Goal: Transaction & Acquisition: Purchase product/service

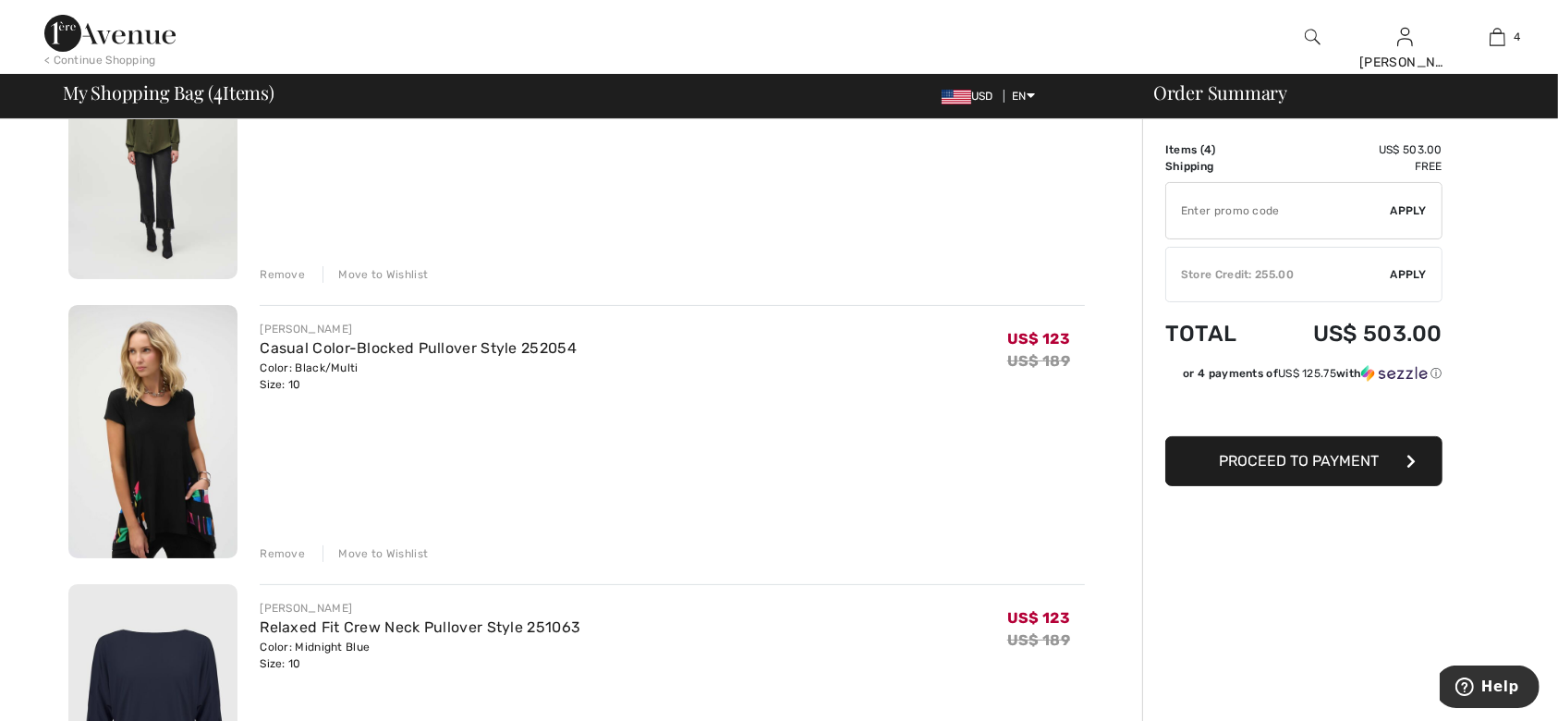
scroll to position [615, 0]
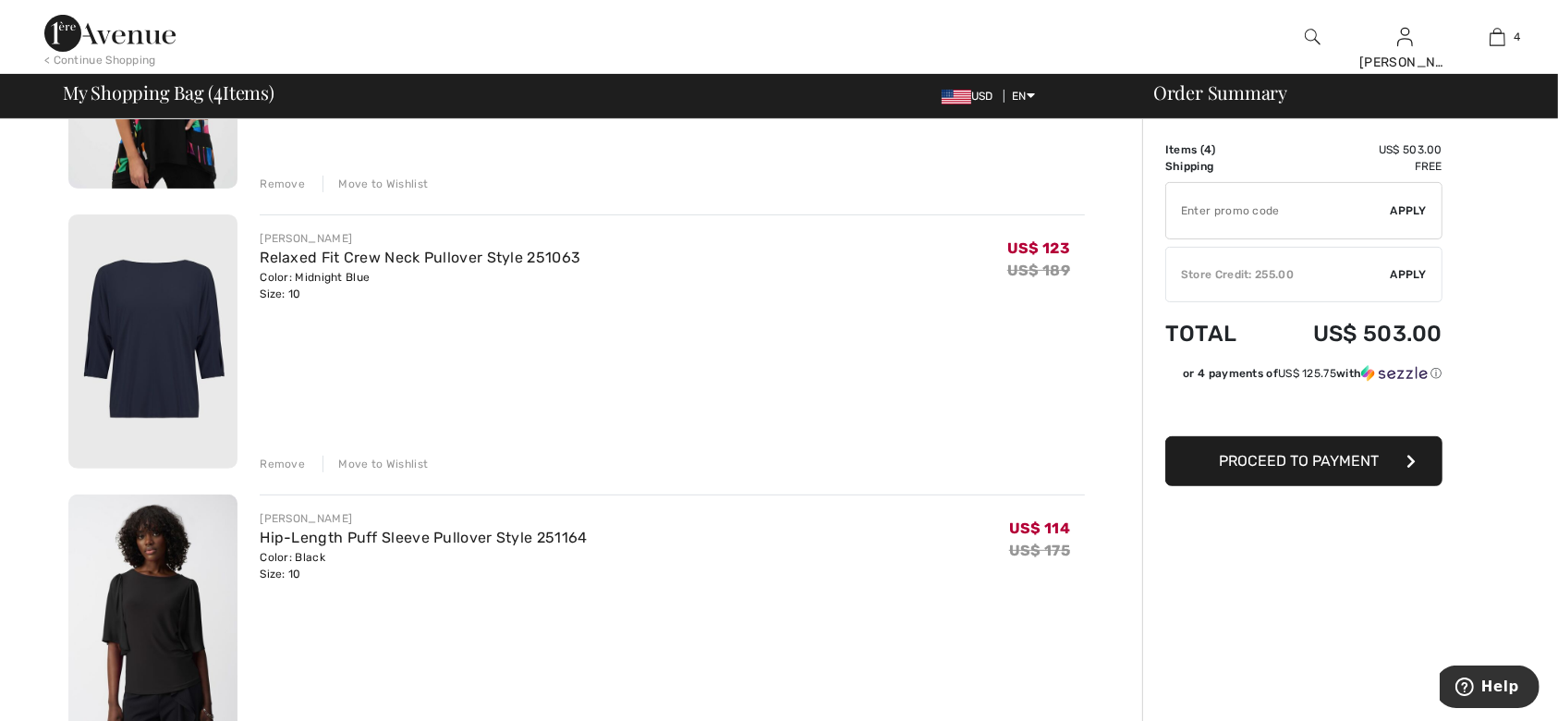
click at [125, 357] on img at bounding box center [152, 341] width 169 height 254
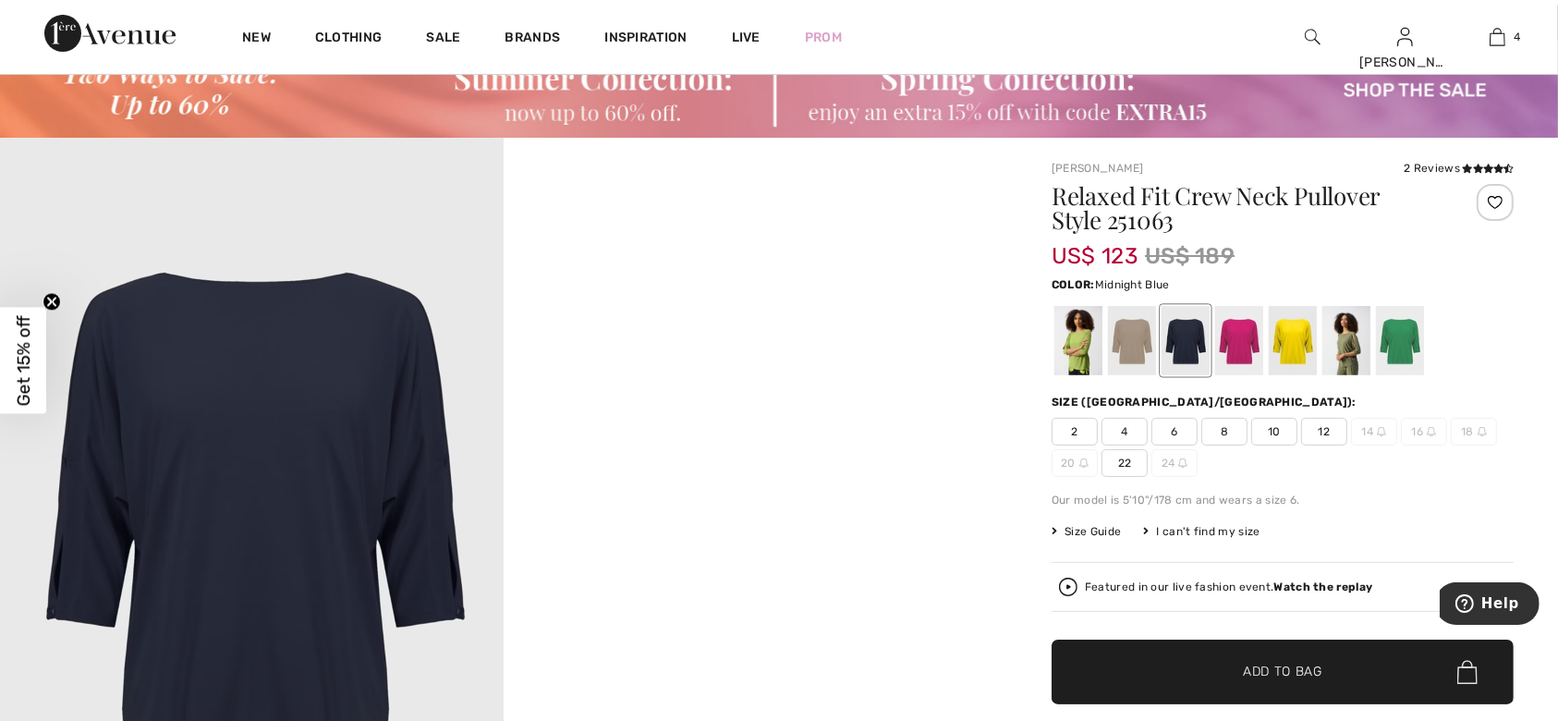
scroll to position [123, 0]
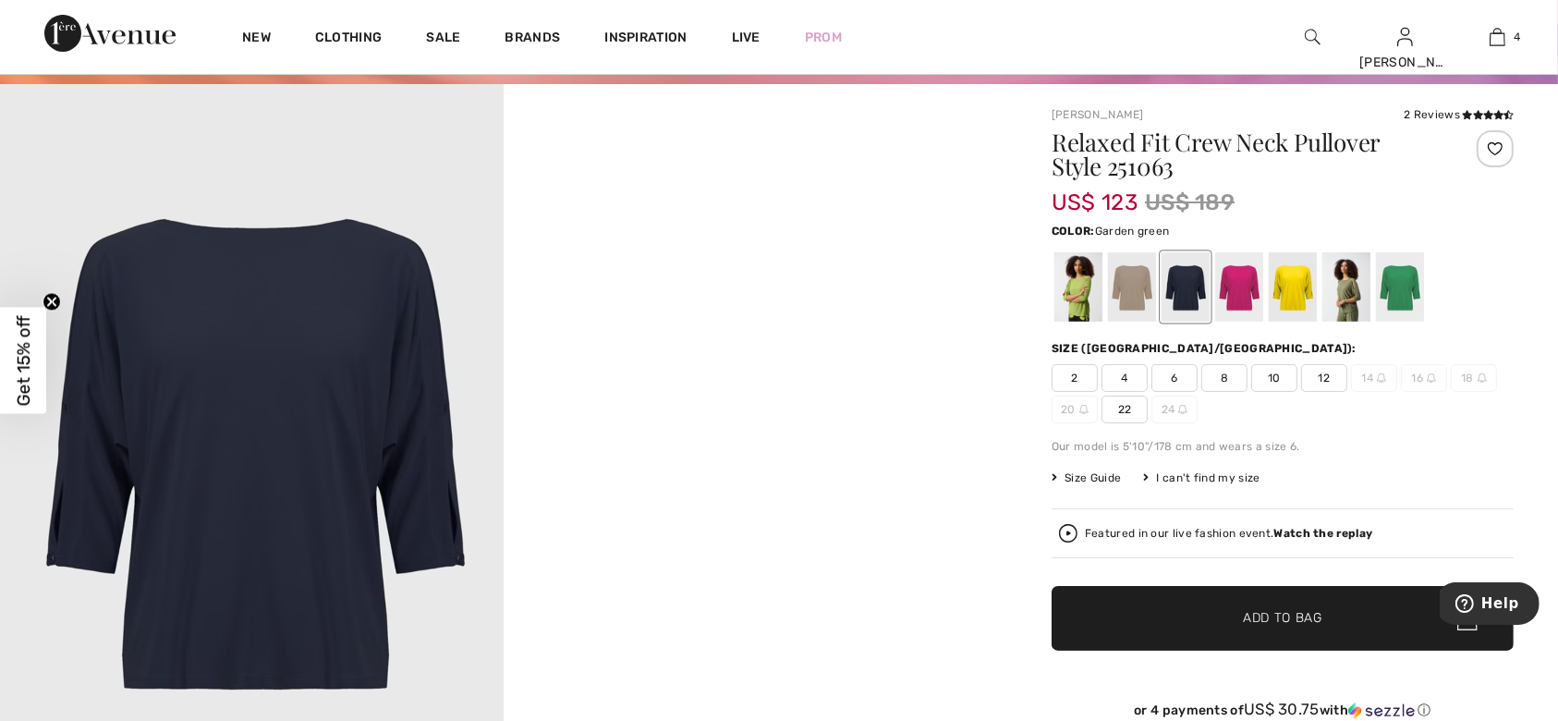
click at [1406, 299] on div at bounding box center [1400, 287] width 48 height 69
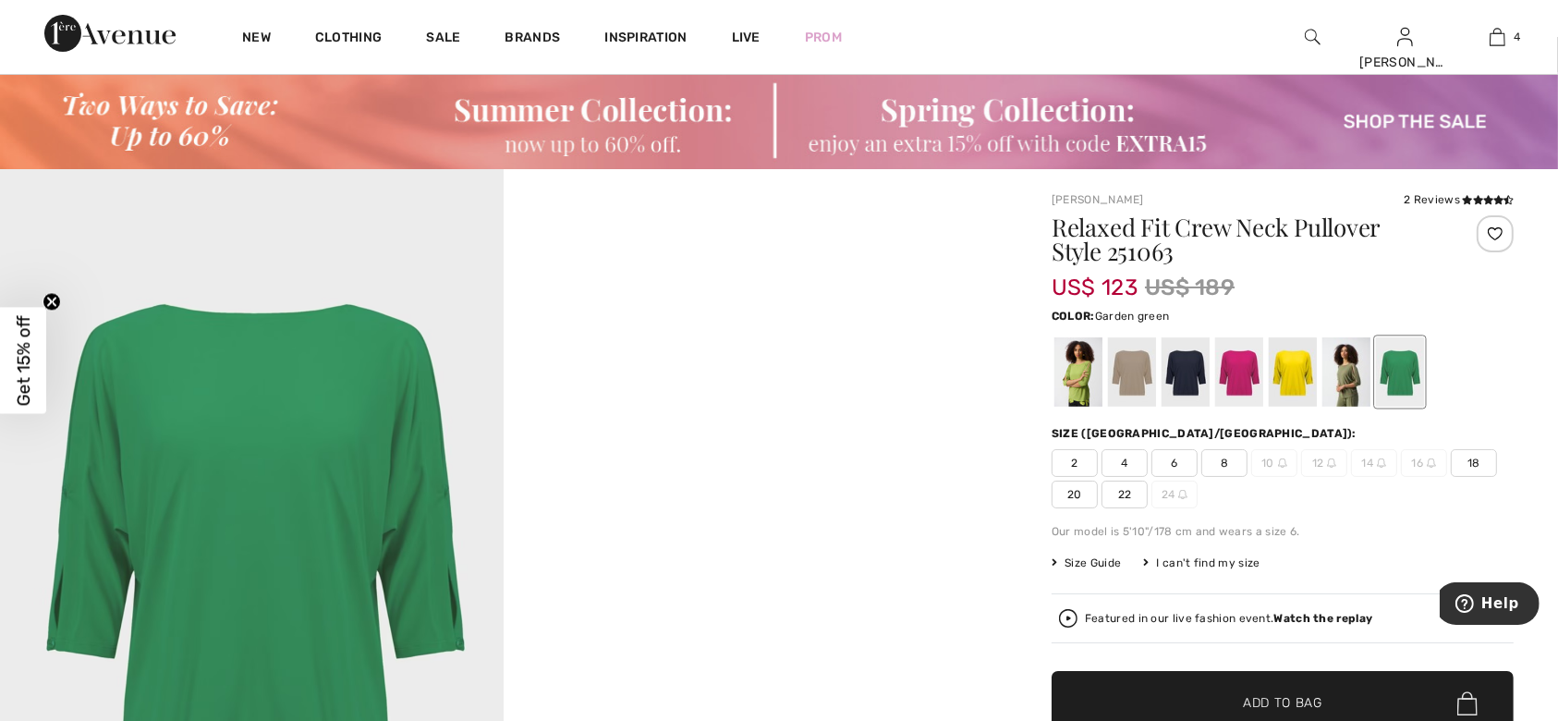
scroll to position [0, 0]
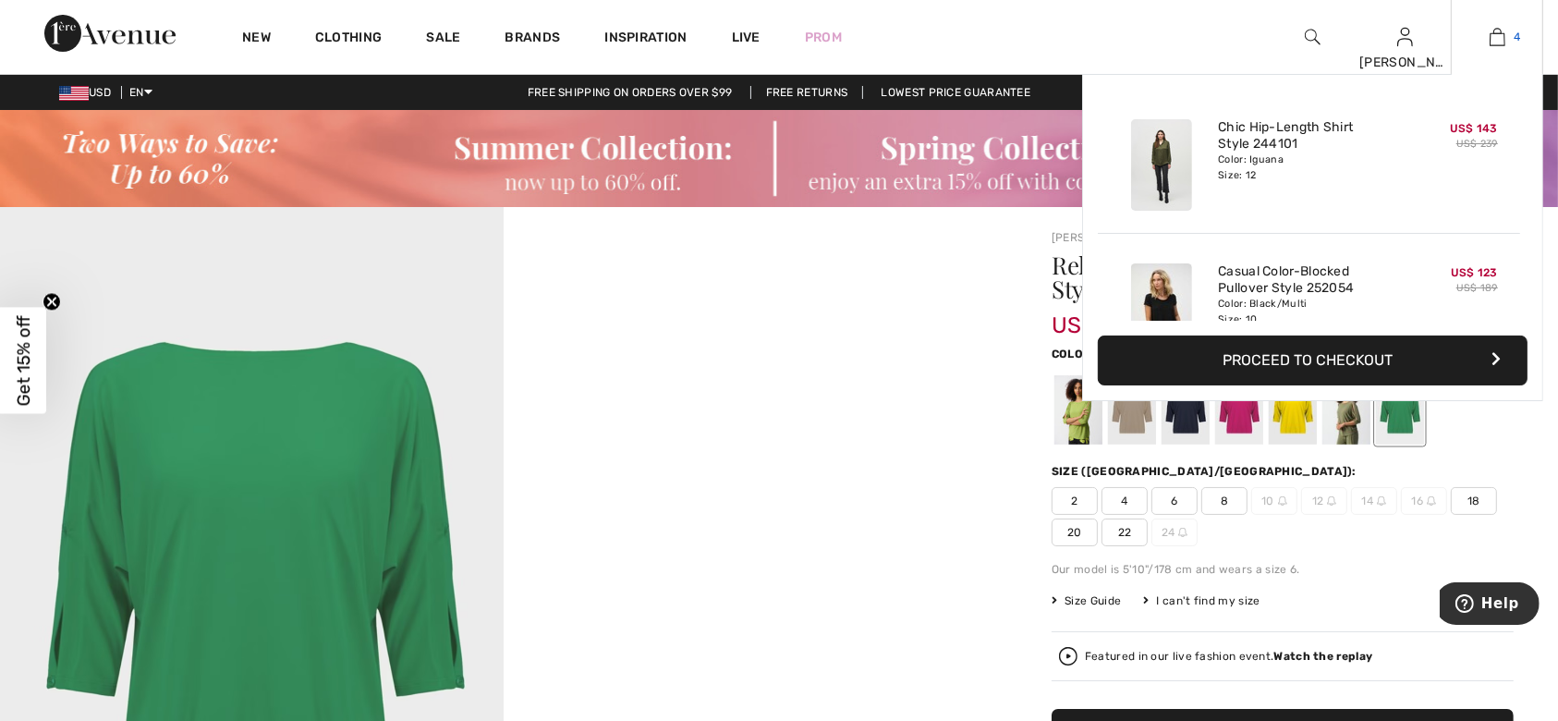
click at [1497, 43] on img at bounding box center [1497, 37] width 16 height 22
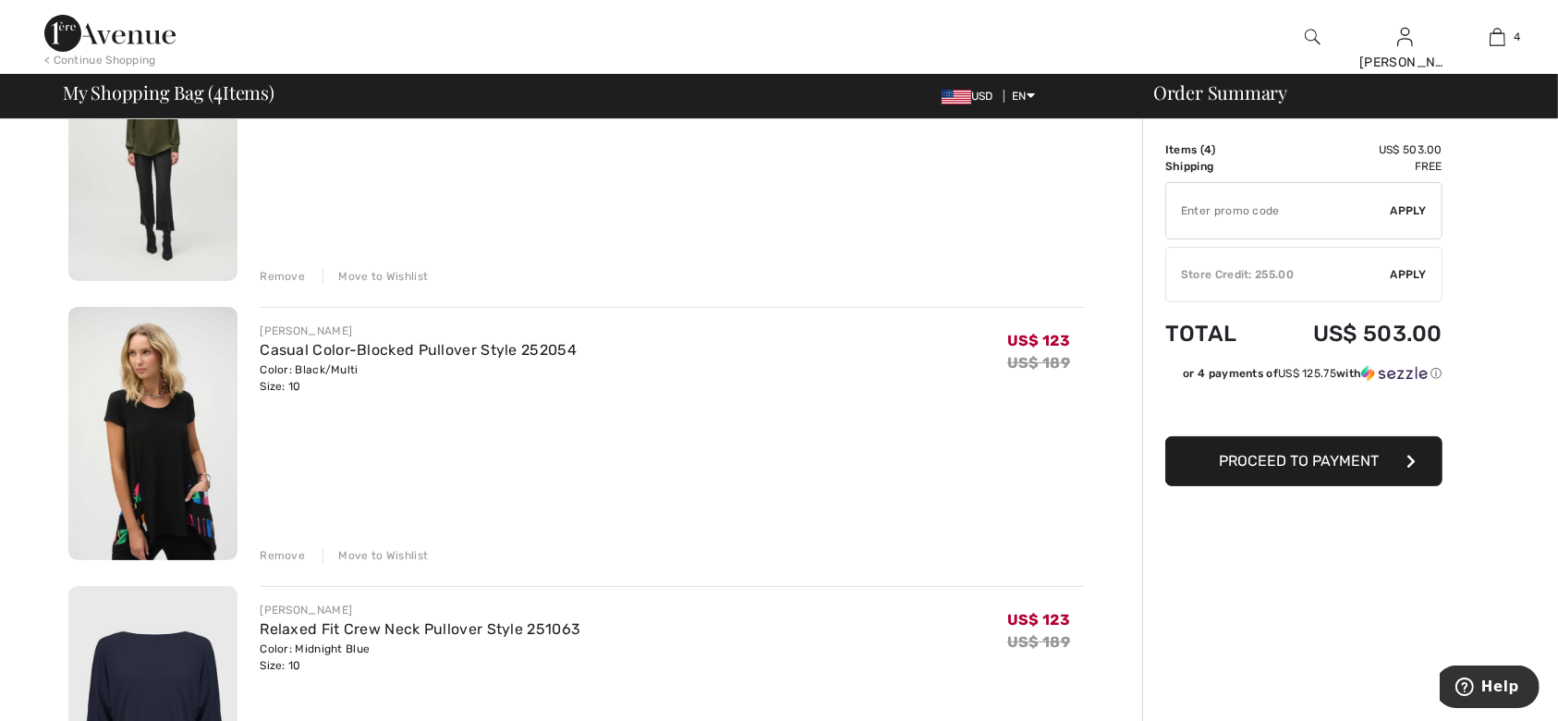
scroll to position [246, 0]
click at [266, 551] on div "Remove" at bounding box center [282, 553] width 45 height 17
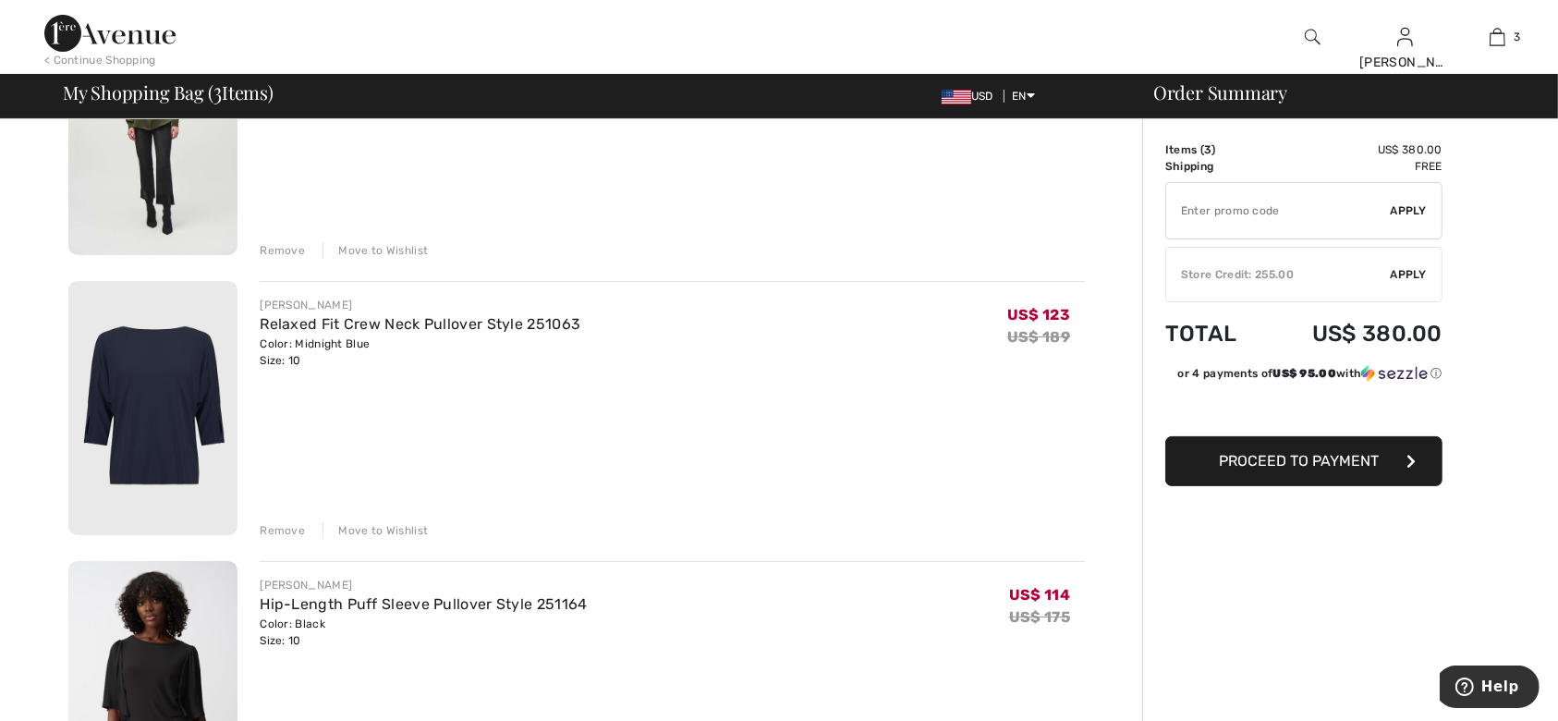
scroll to position [123, 0]
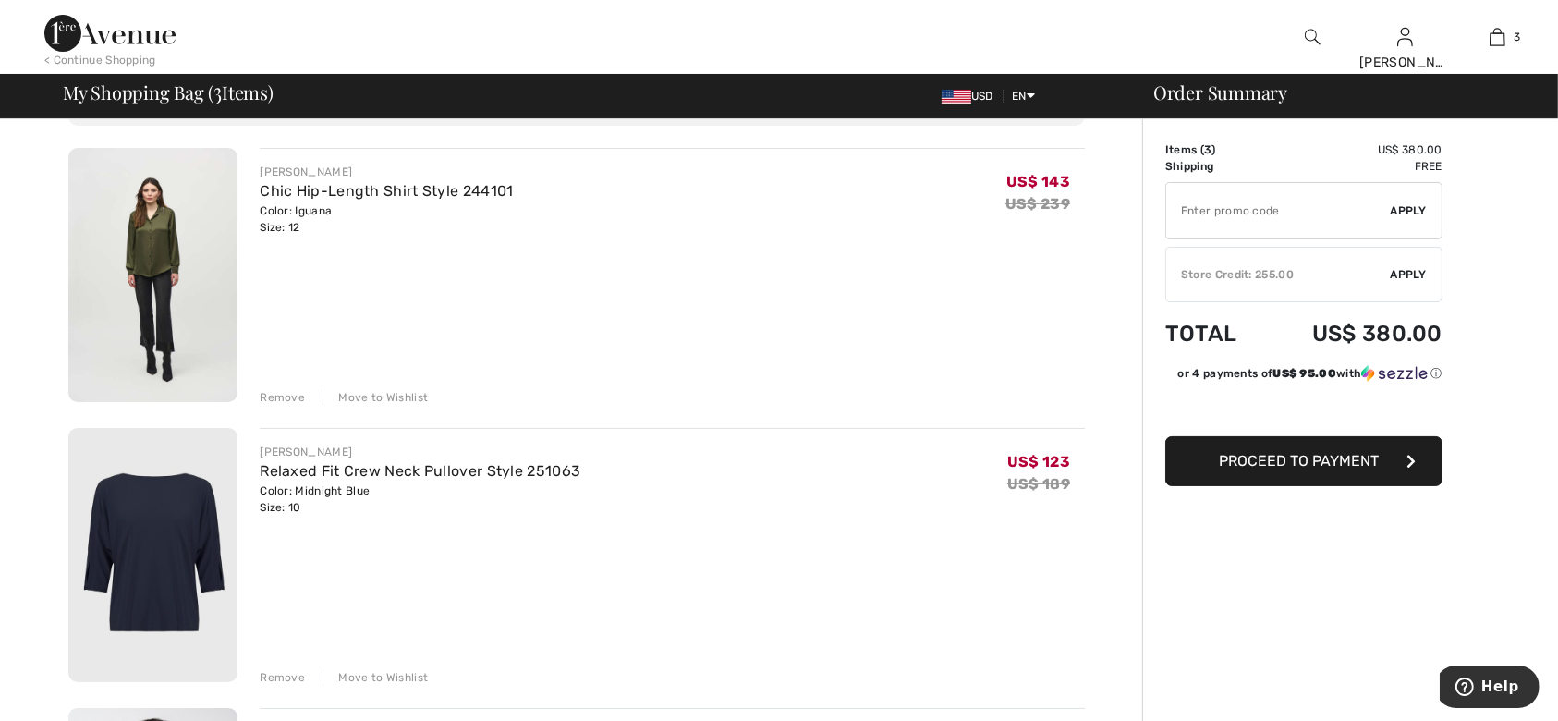
click at [138, 235] on img at bounding box center [152, 275] width 169 height 254
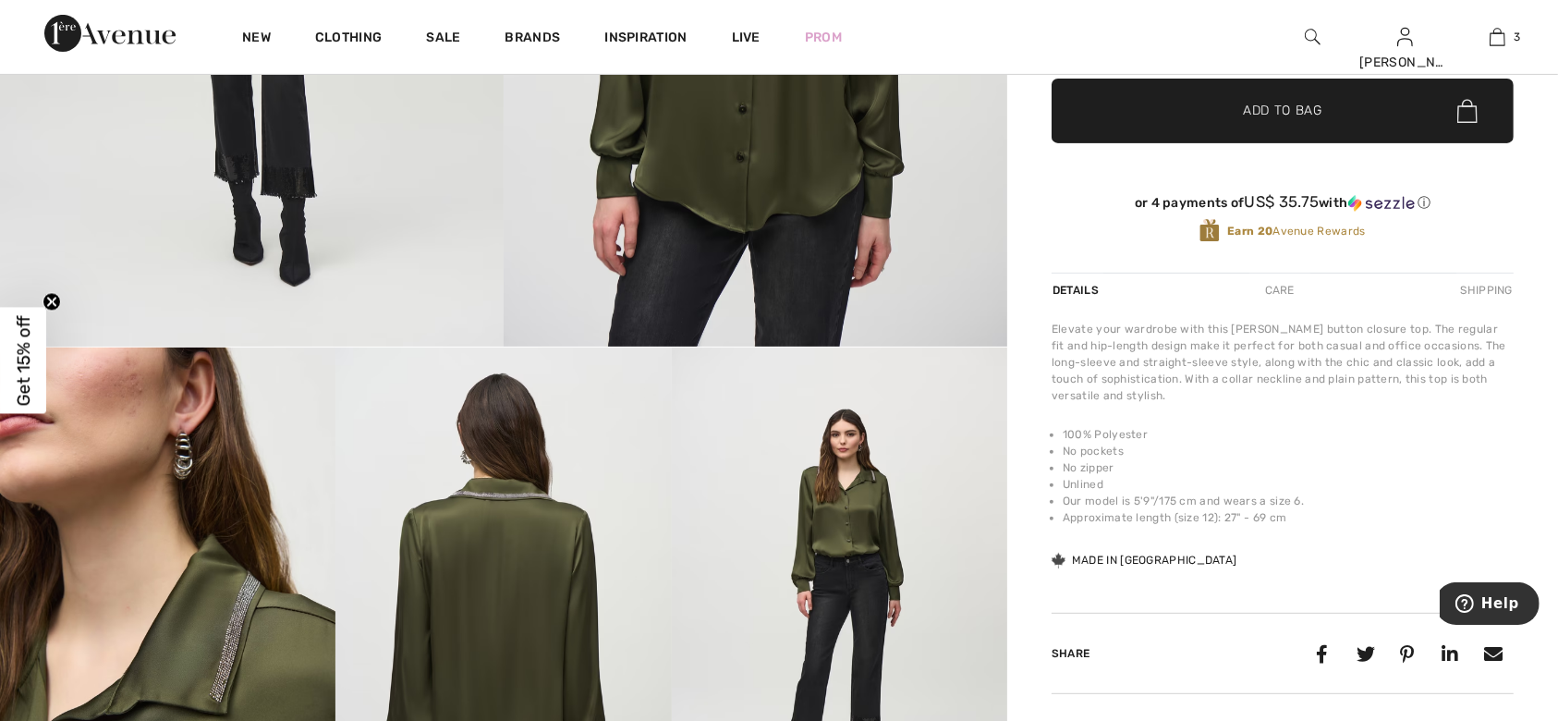
scroll to position [739, 0]
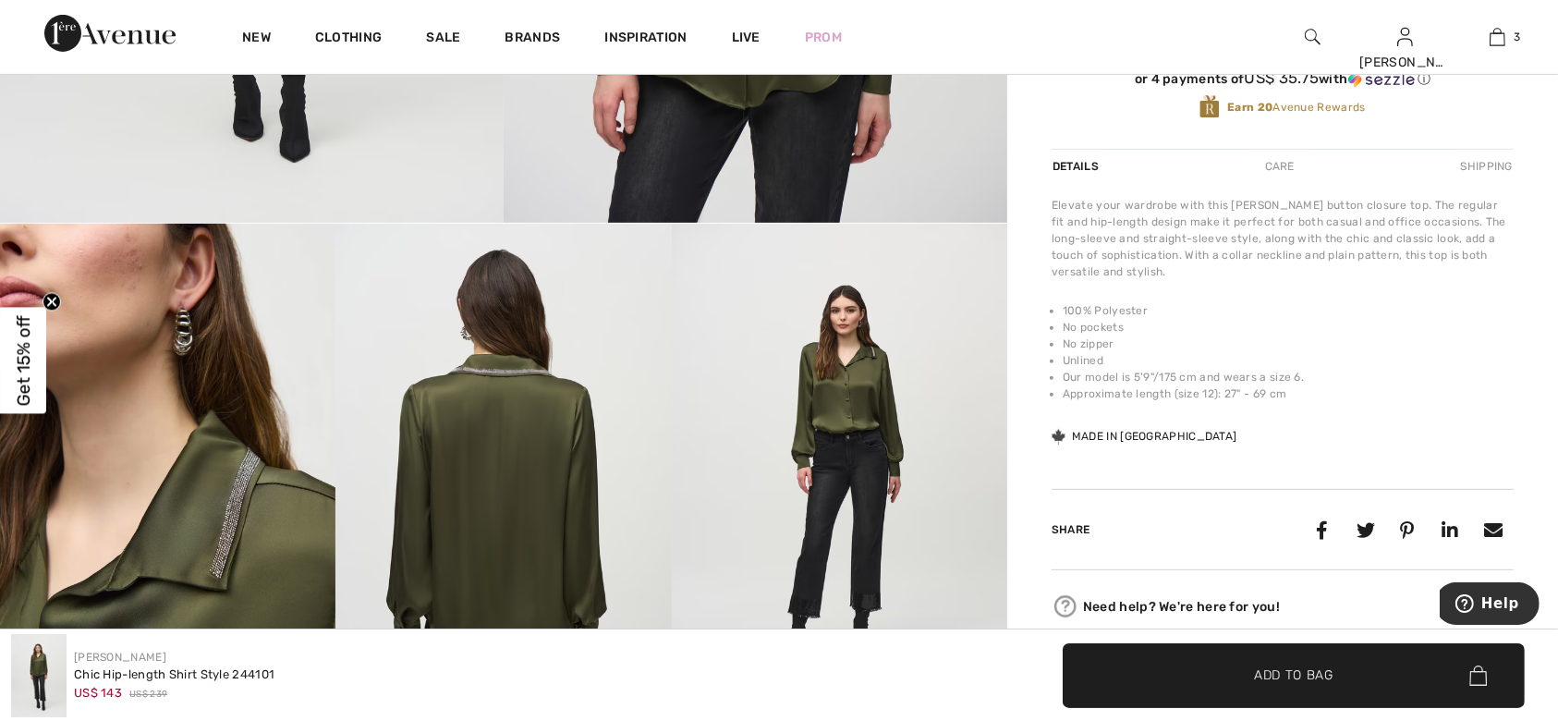
click at [222, 521] on img at bounding box center [167, 475] width 335 height 503
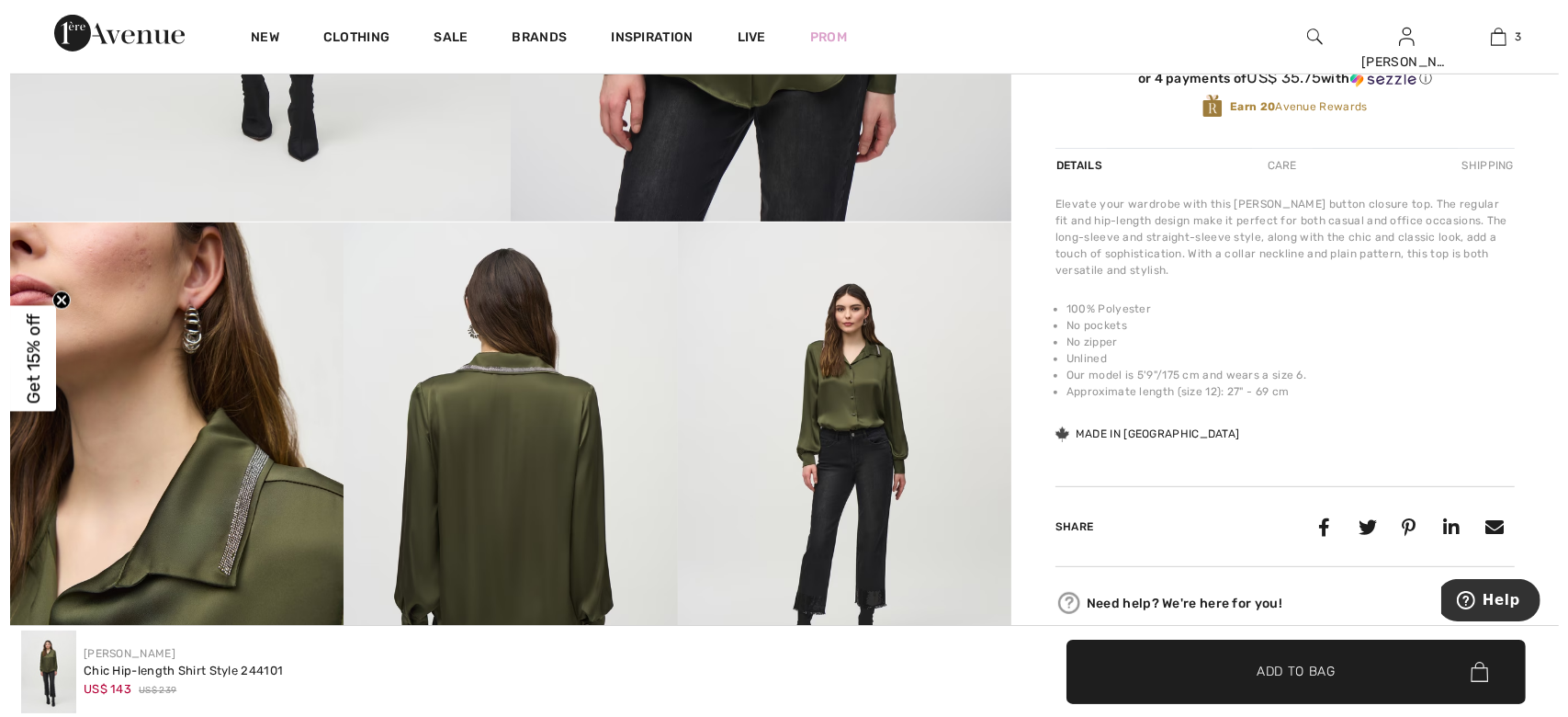
scroll to position [736, 0]
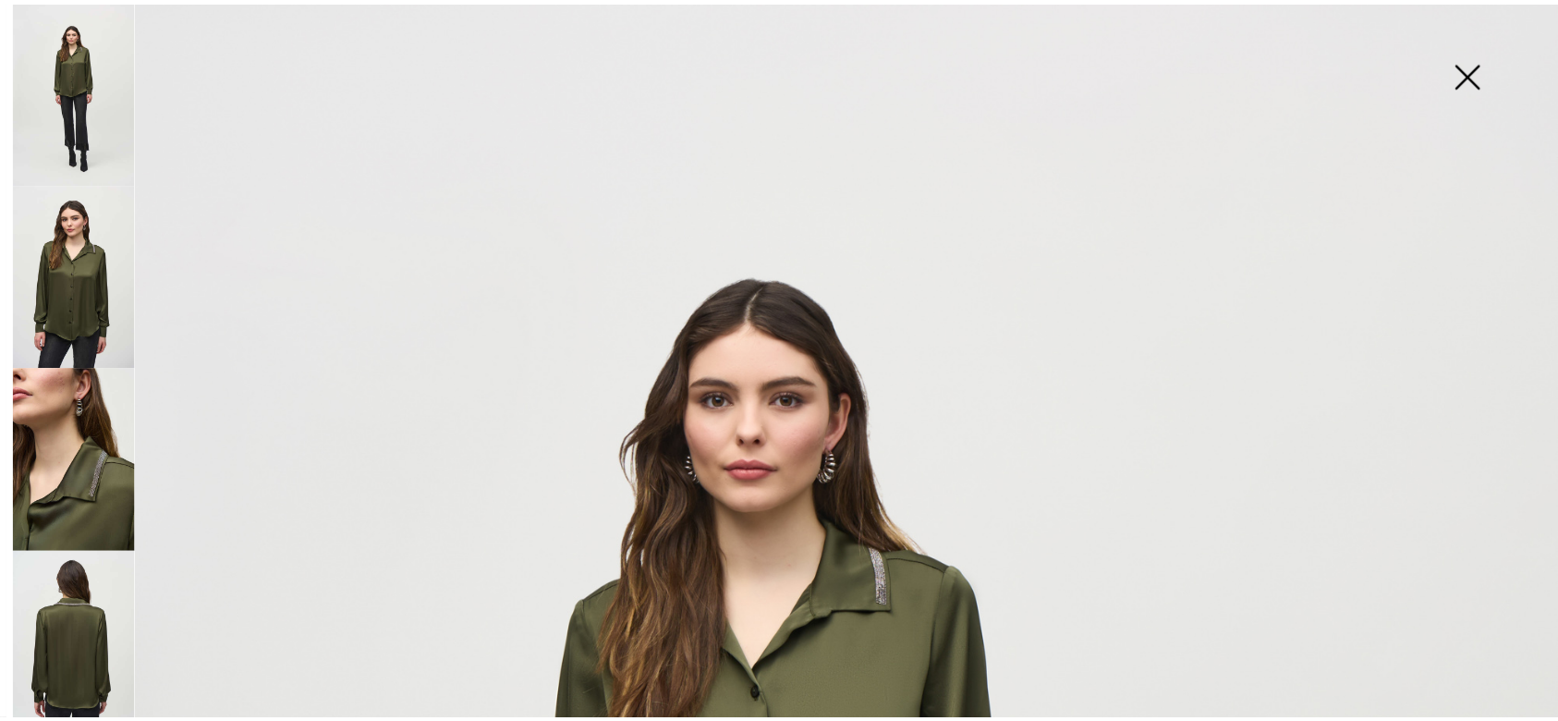
scroll to position [739, 0]
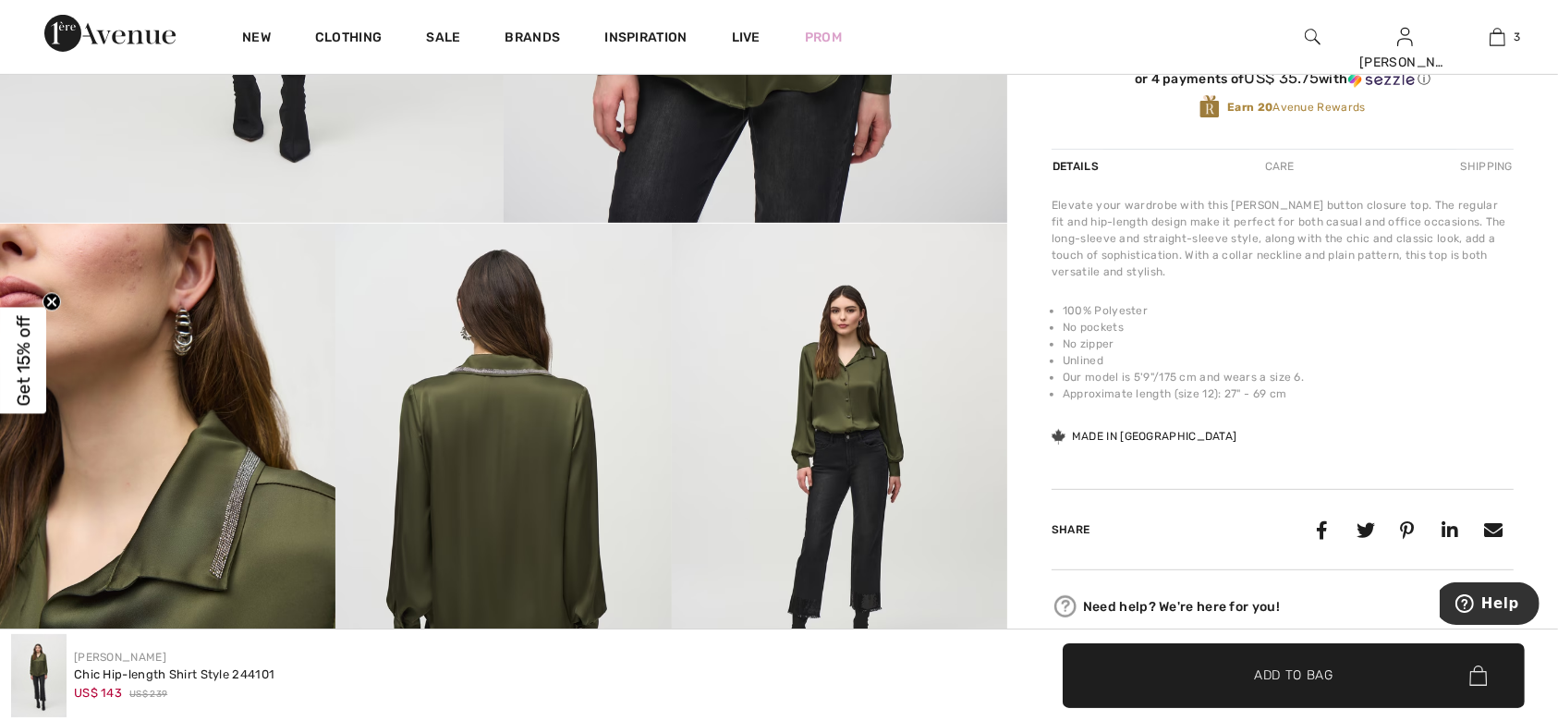
click at [217, 489] on img at bounding box center [167, 475] width 335 height 503
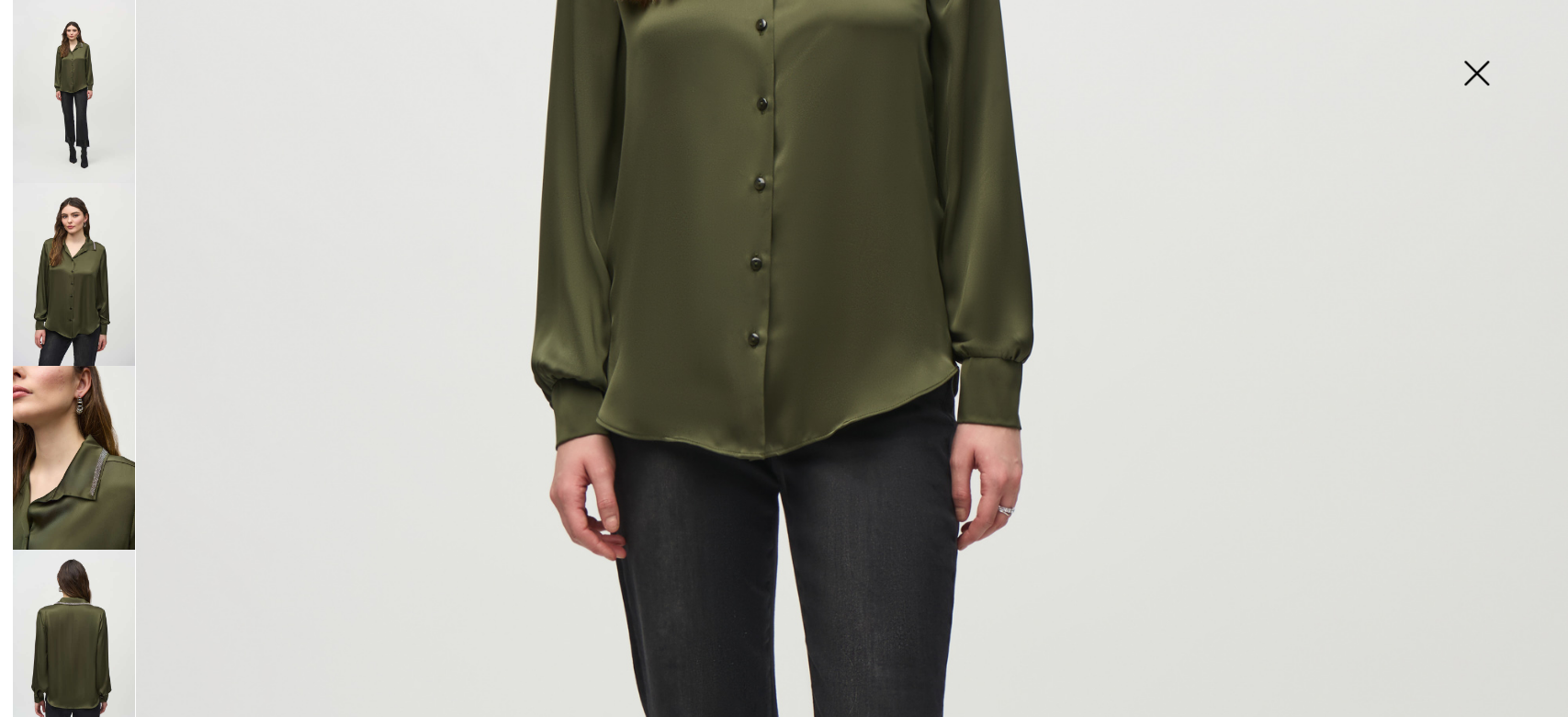
click at [79, 662] on img at bounding box center [74, 640] width 122 height 183
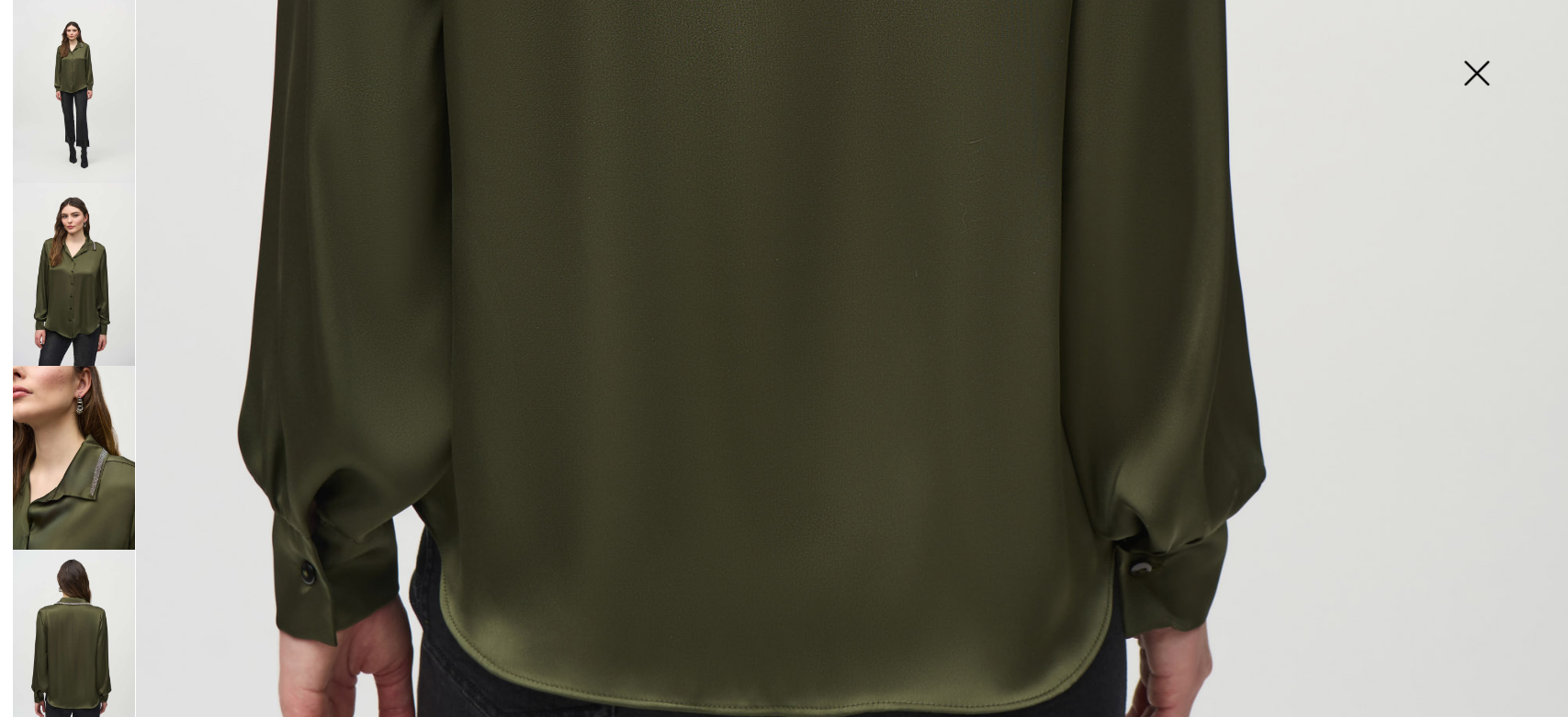
scroll to position [1592, 0]
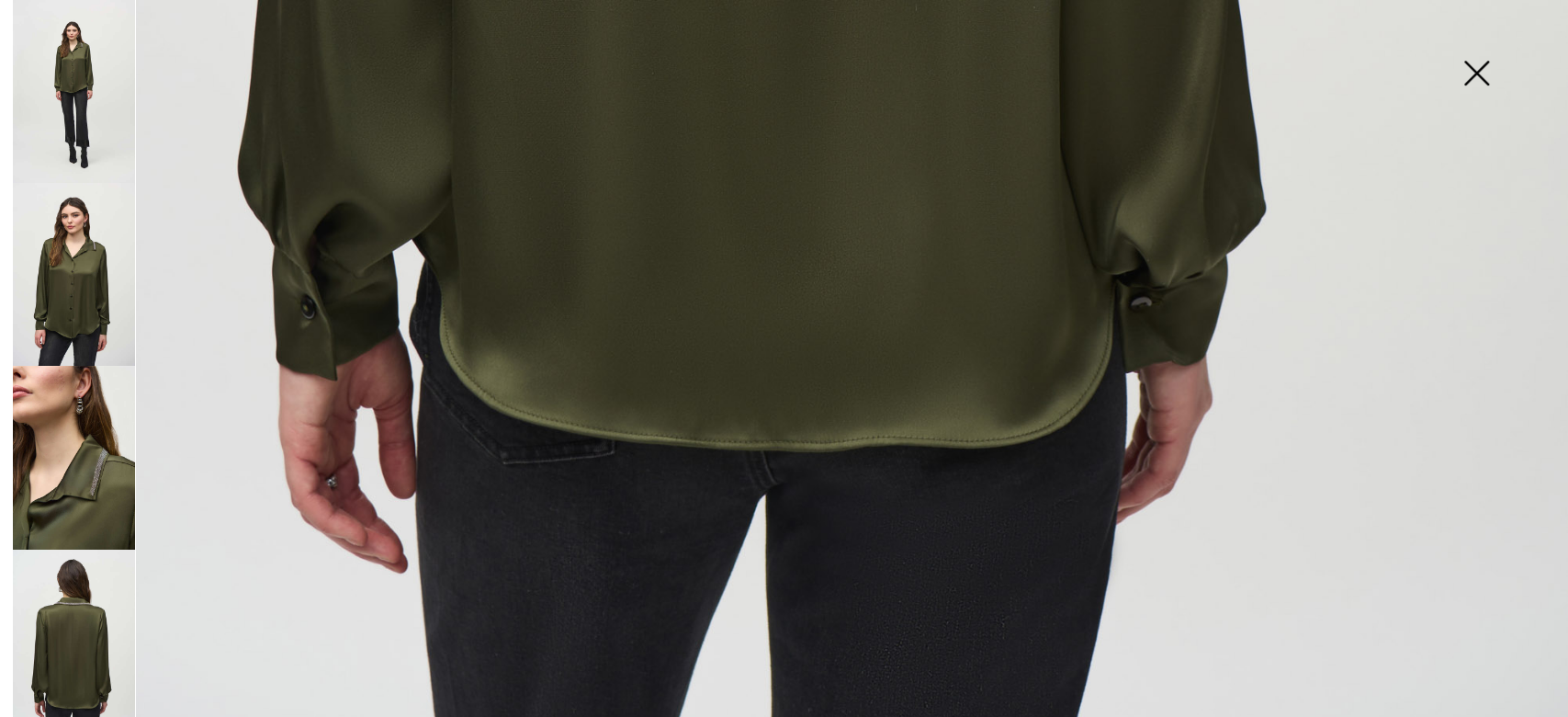
click at [95, 293] on img at bounding box center [74, 274] width 122 height 183
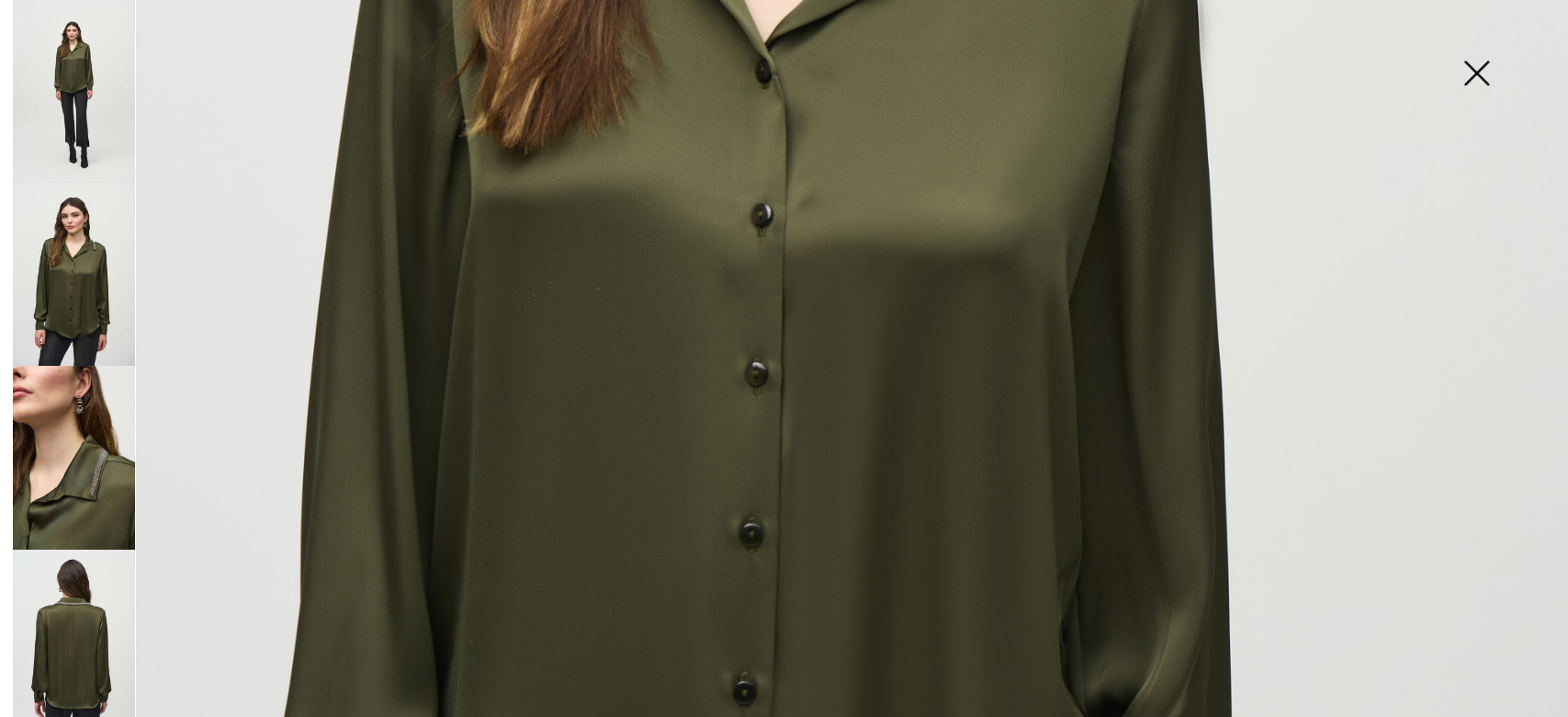
scroll to position [747, 0]
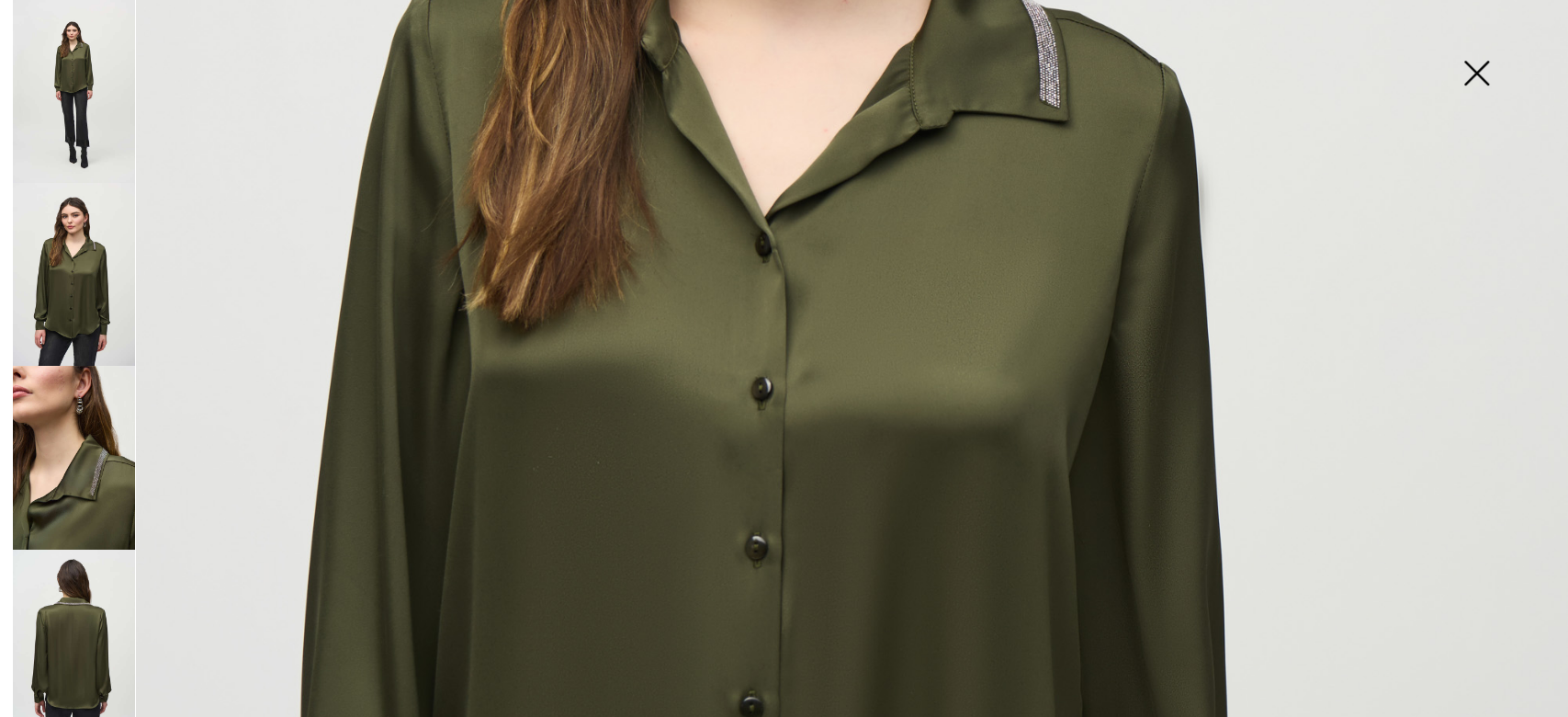
click at [1478, 72] on img at bounding box center [1476, 75] width 91 height 94
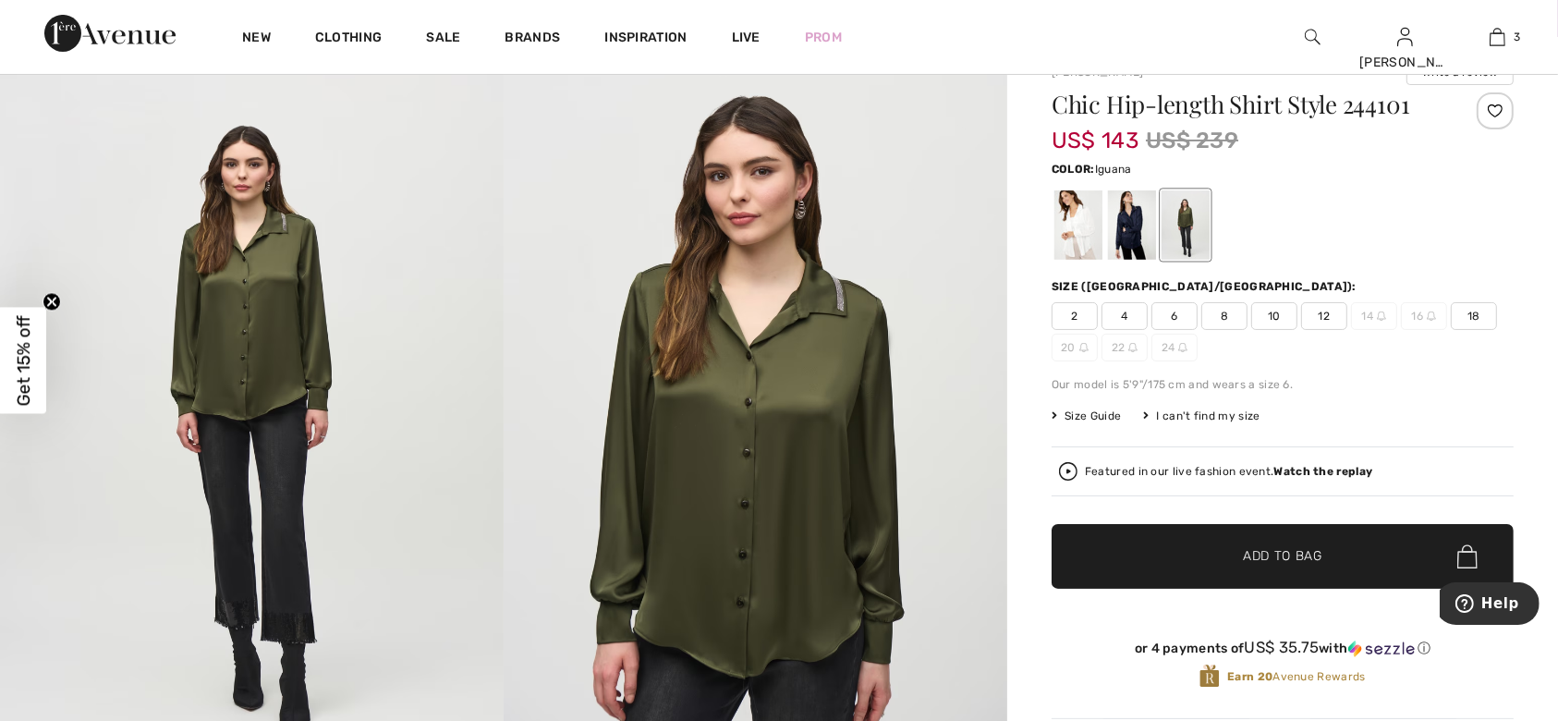
scroll to position [0, 0]
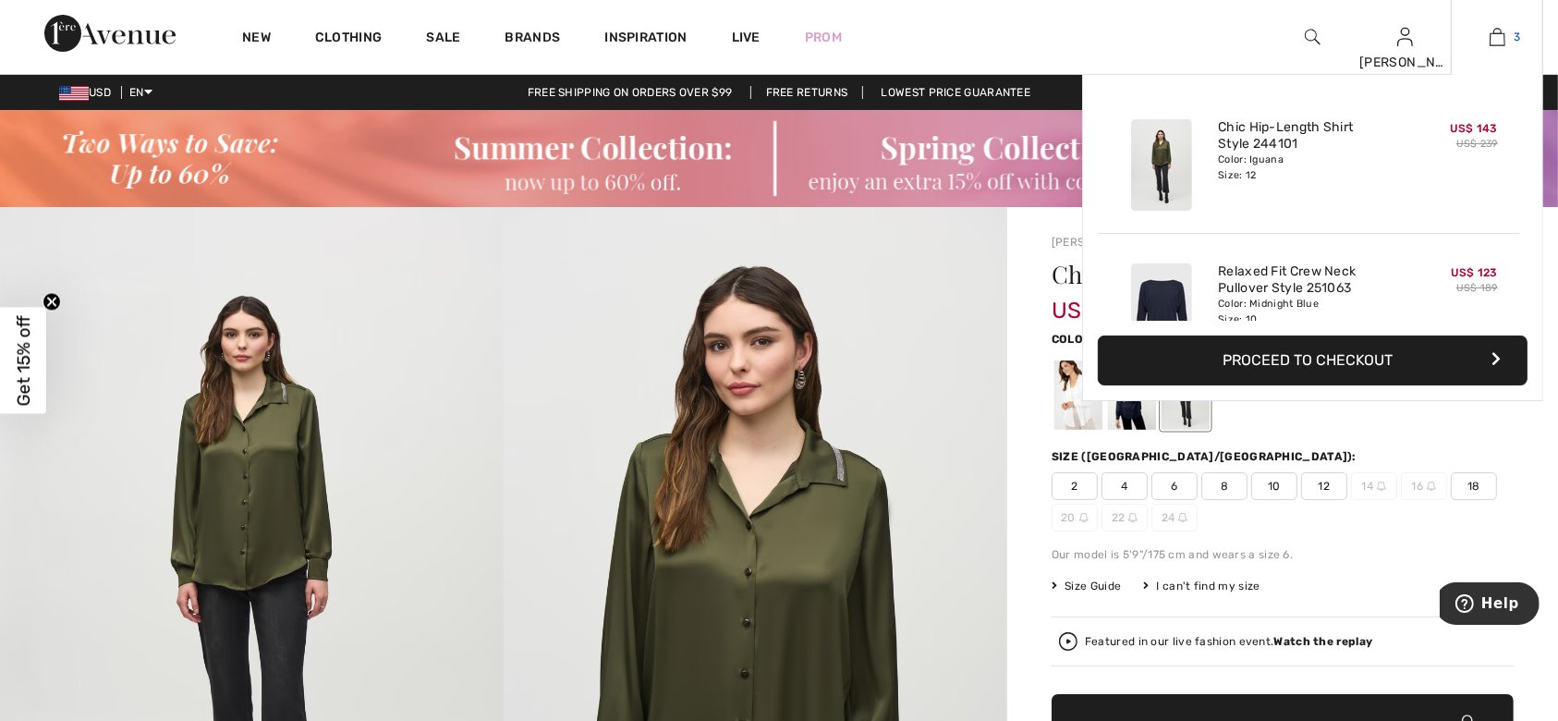
click at [1494, 41] on img at bounding box center [1497, 37] width 16 height 22
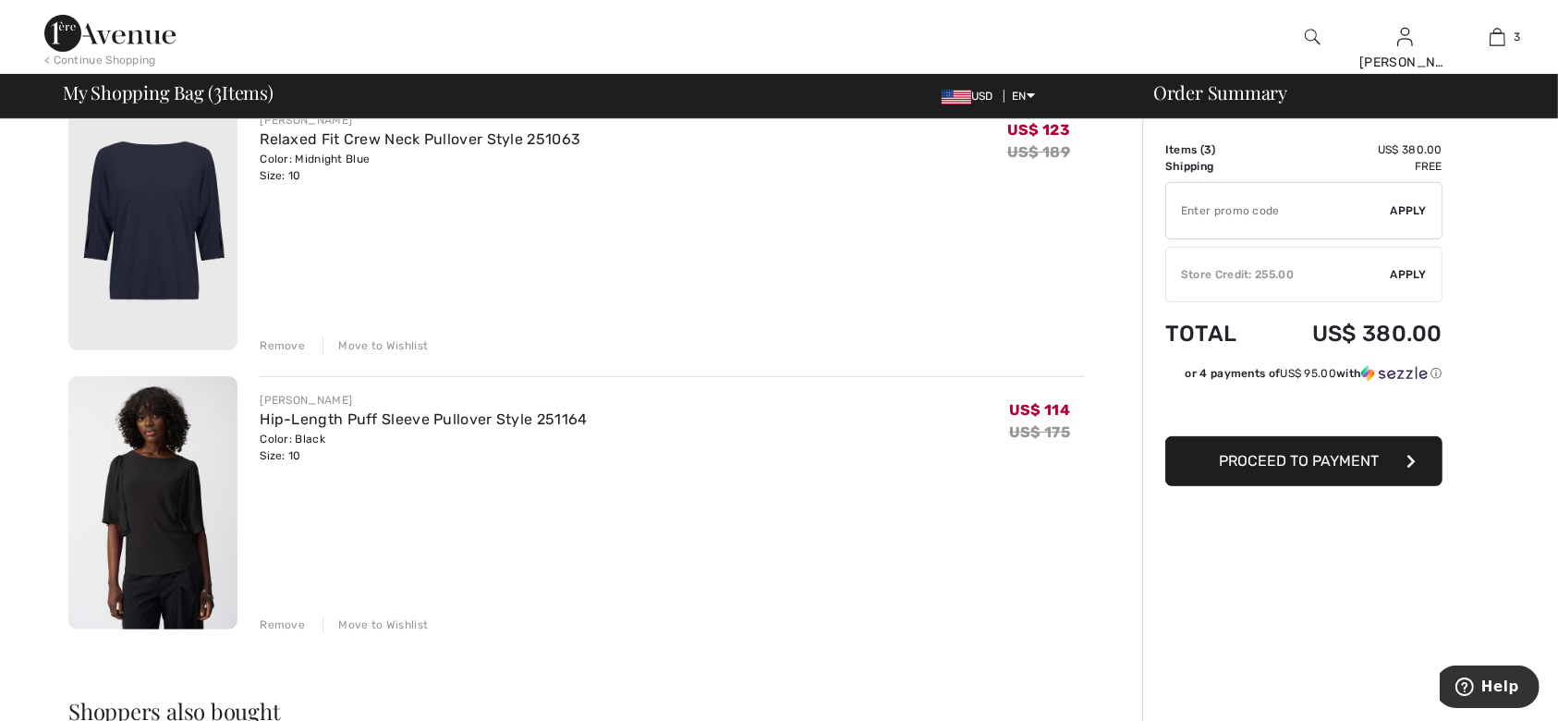
scroll to position [492, 0]
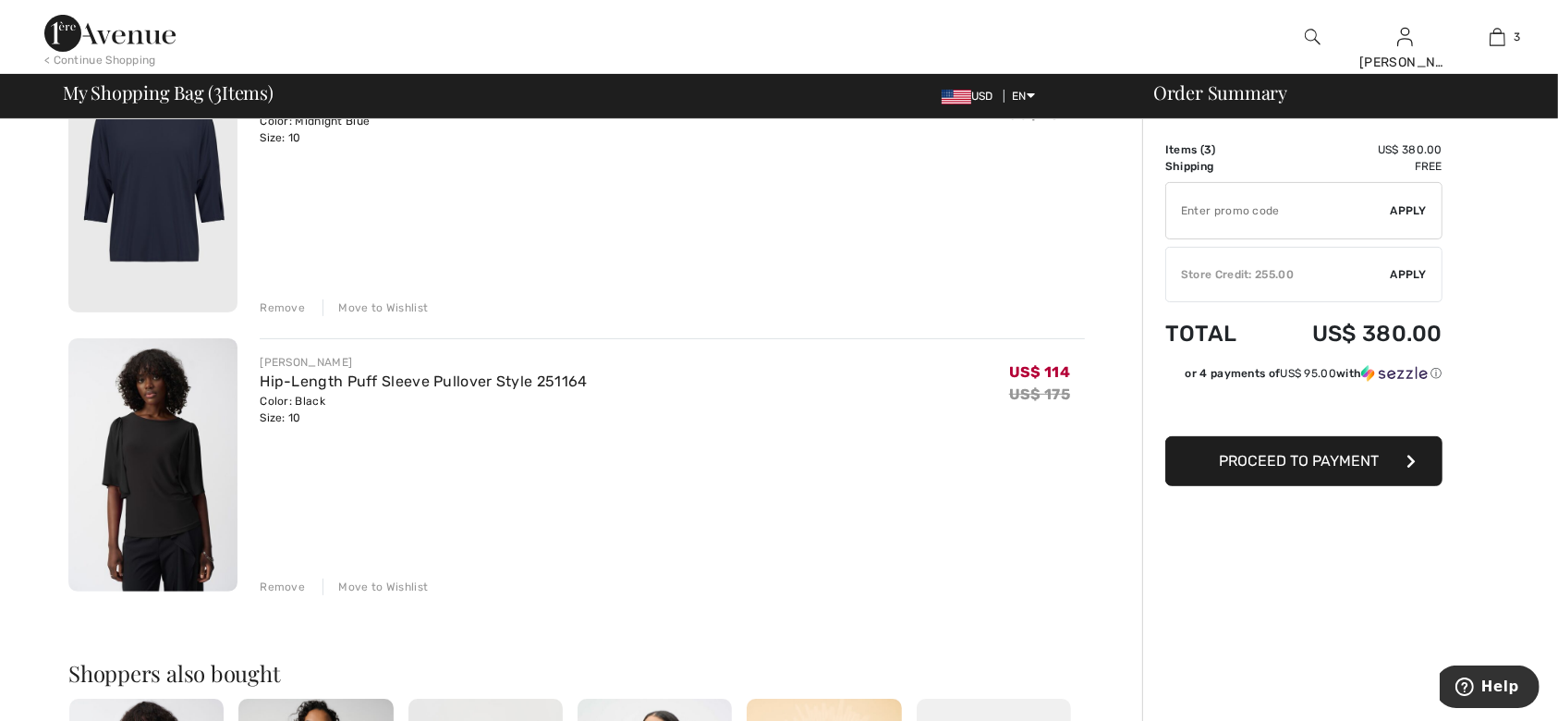
click at [185, 495] on img at bounding box center [152, 465] width 169 height 254
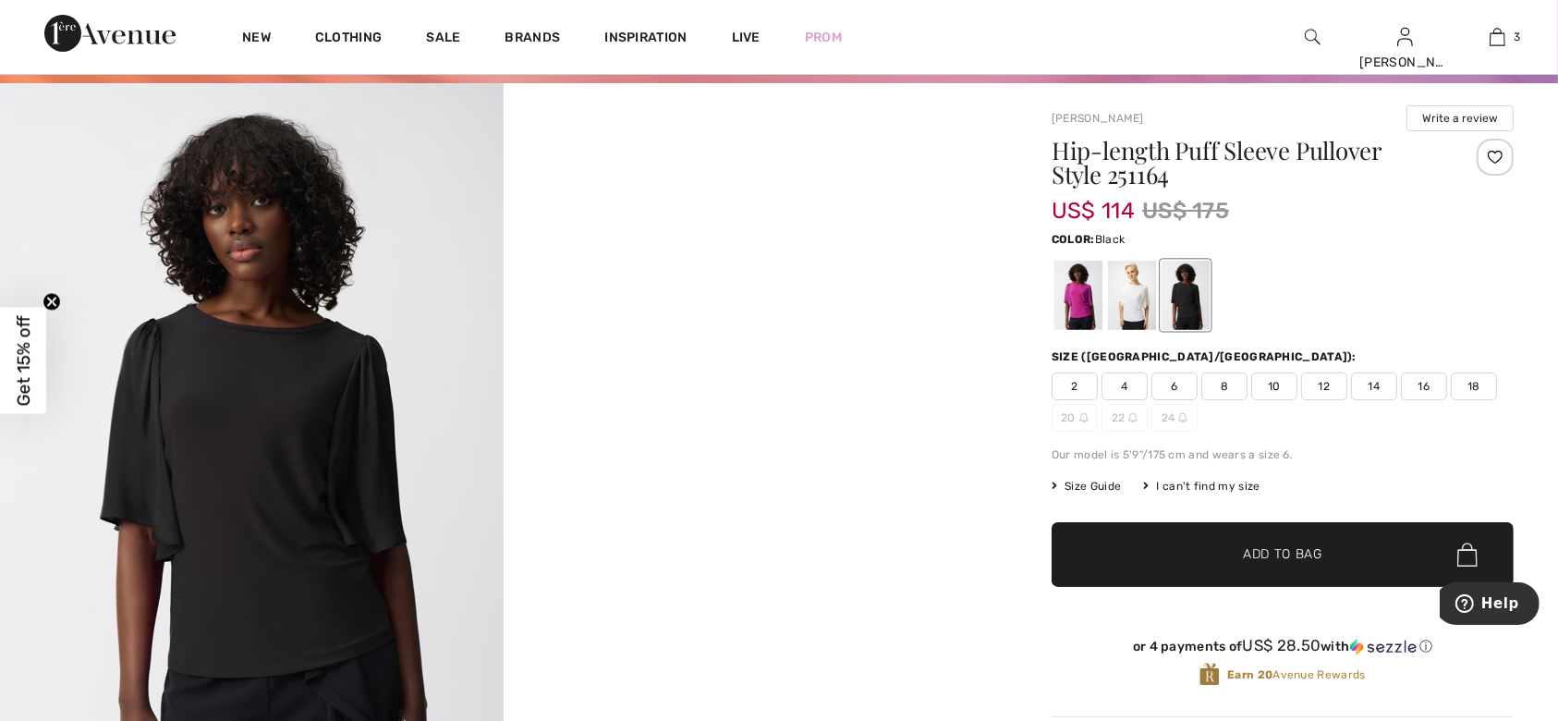
scroll to position [246, 0]
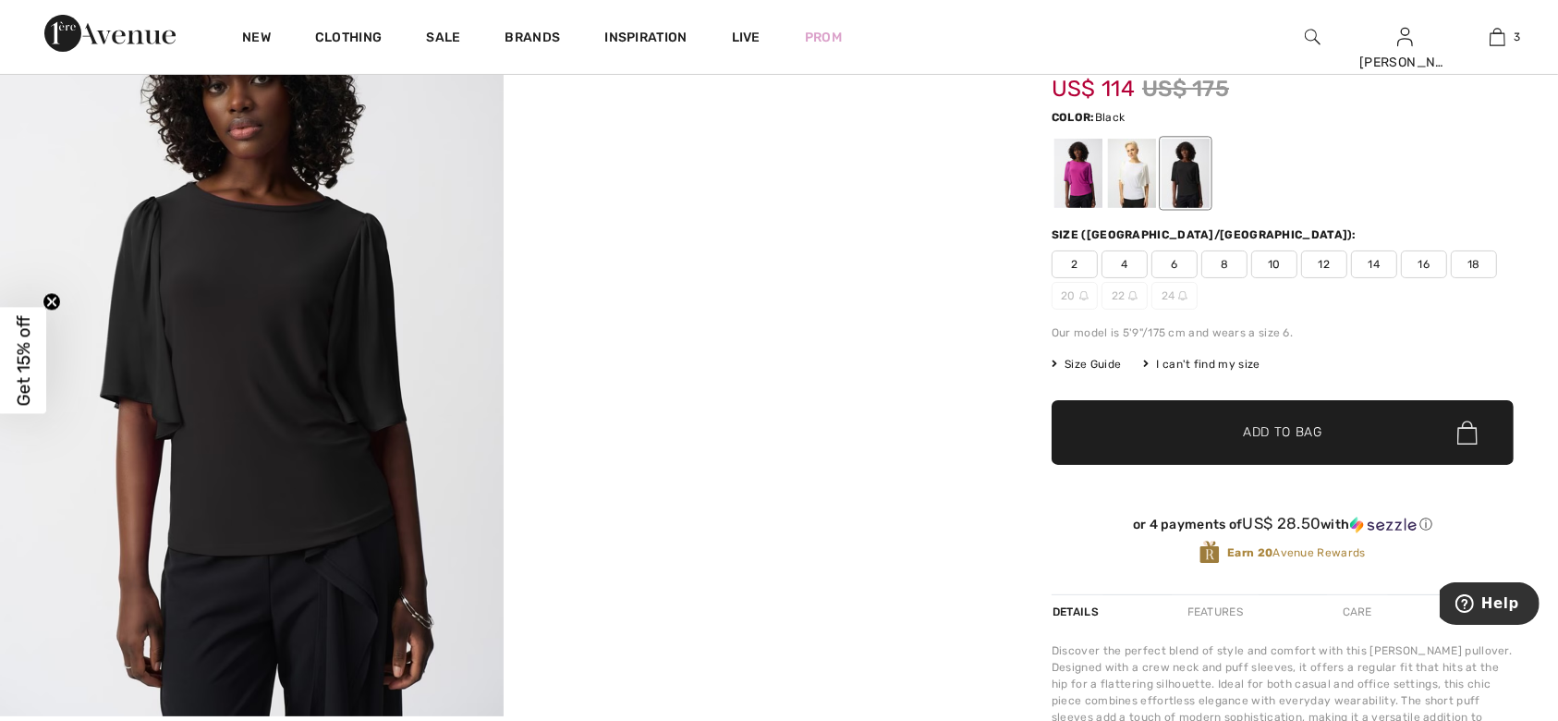
click at [319, 386] on img at bounding box center [251, 338] width 503 height 755
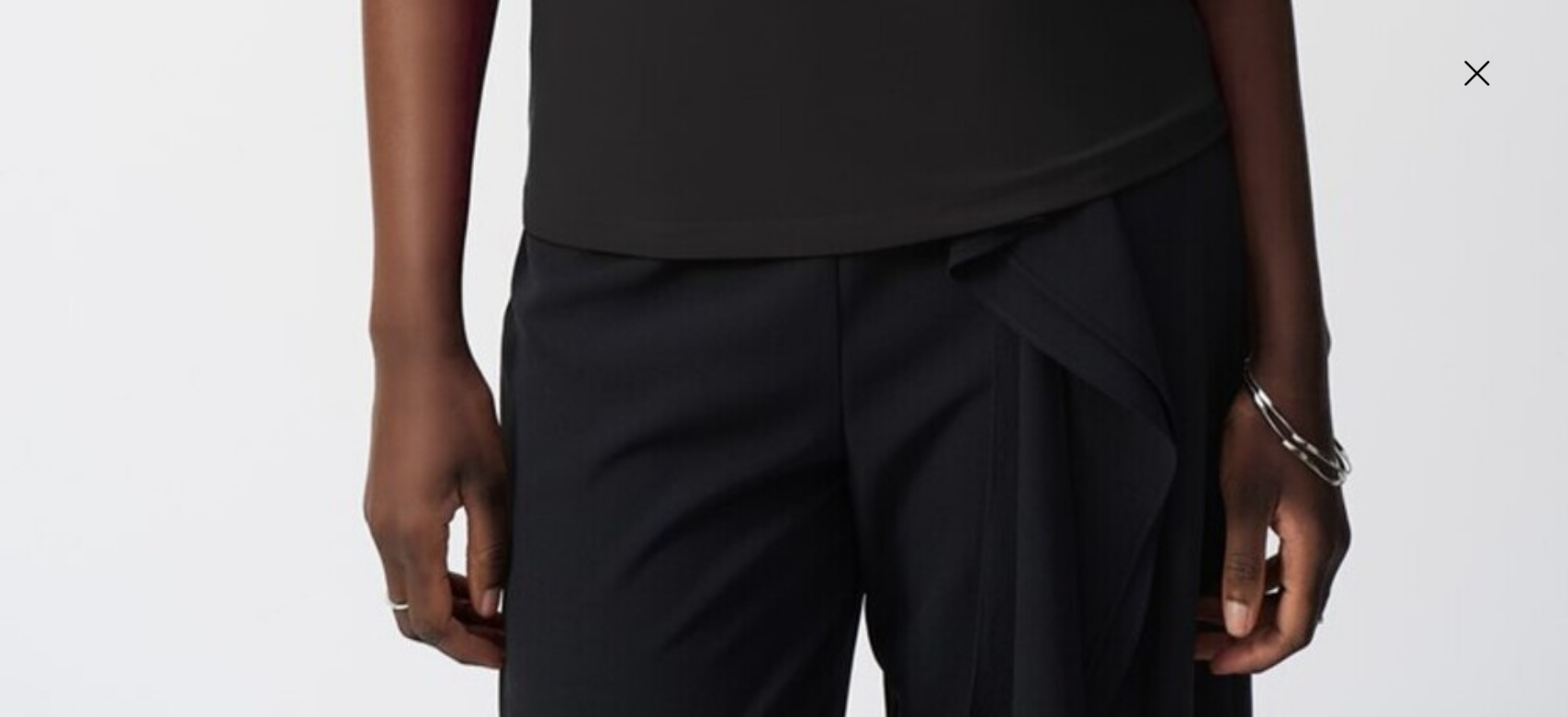
scroll to position [1603, 0]
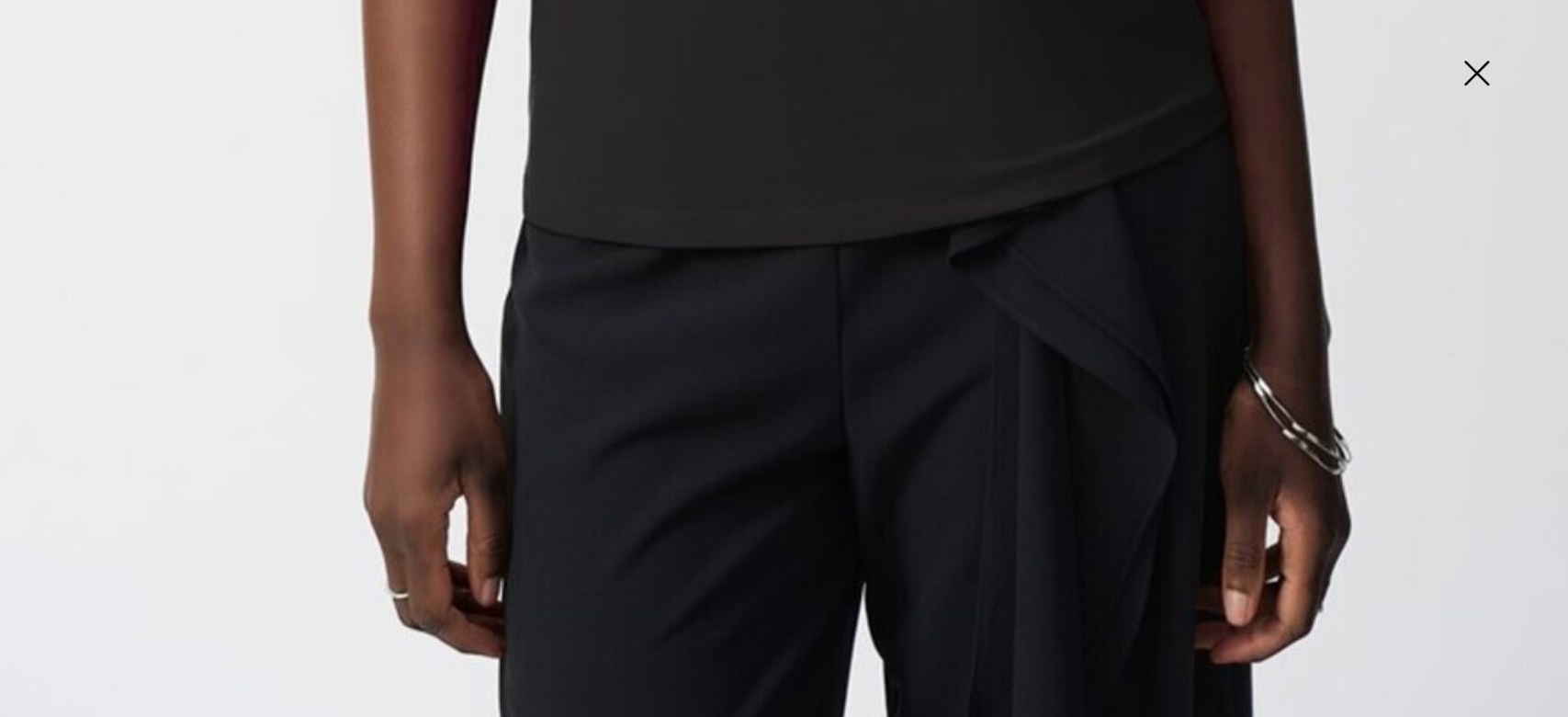
click at [1478, 69] on img at bounding box center [1476, 75] width 91 height 94
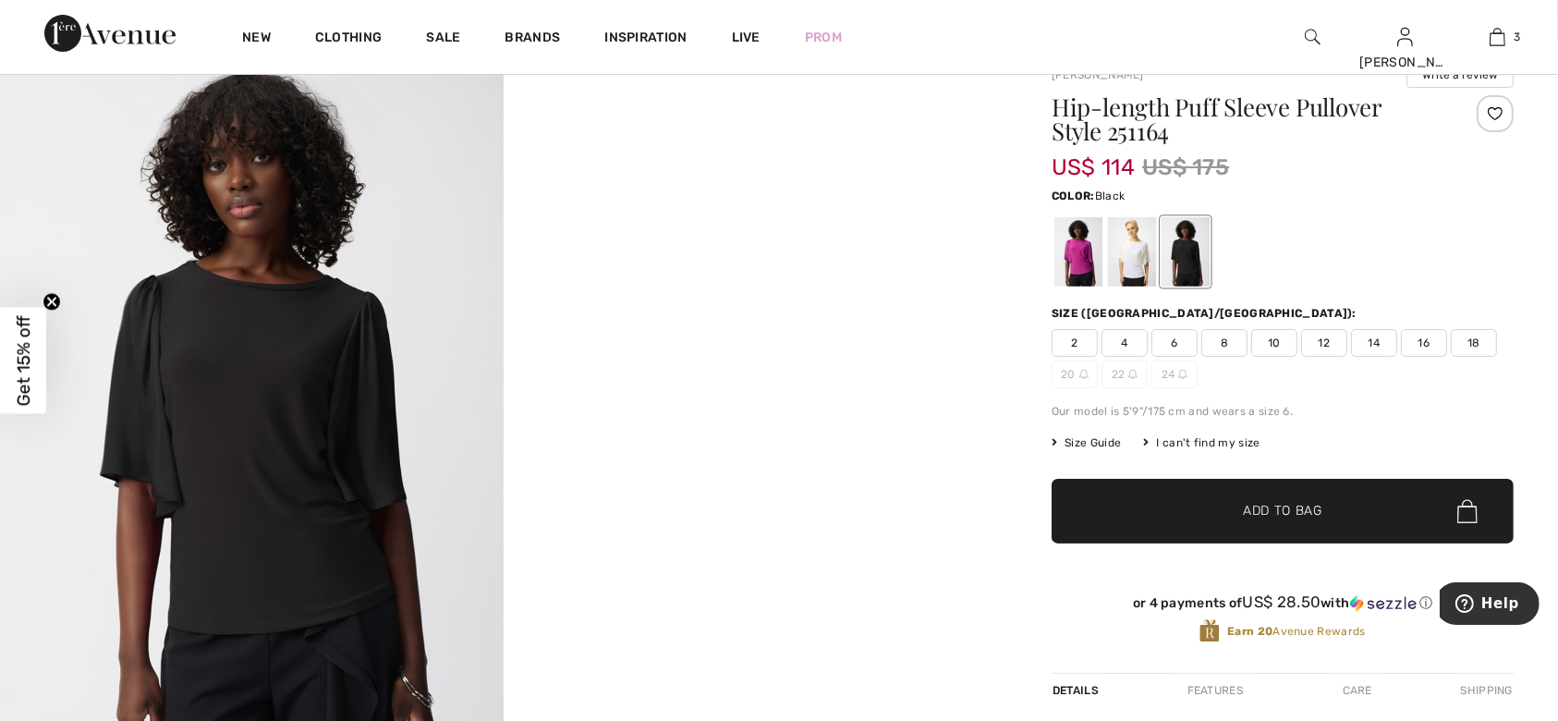
scroll to position [0, 0]
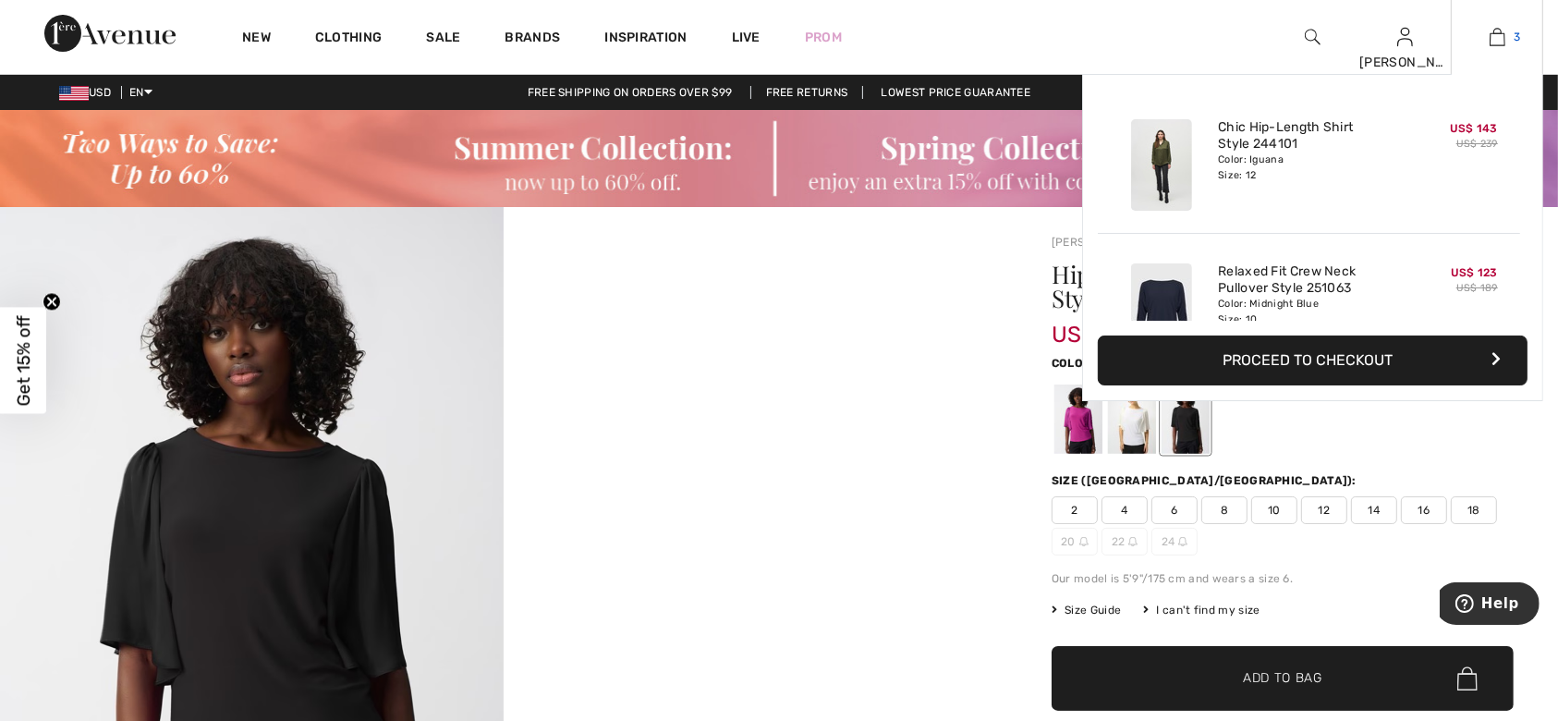
click at [1491, 31] on img at bounding box center [1497, 37] width 16 height 22
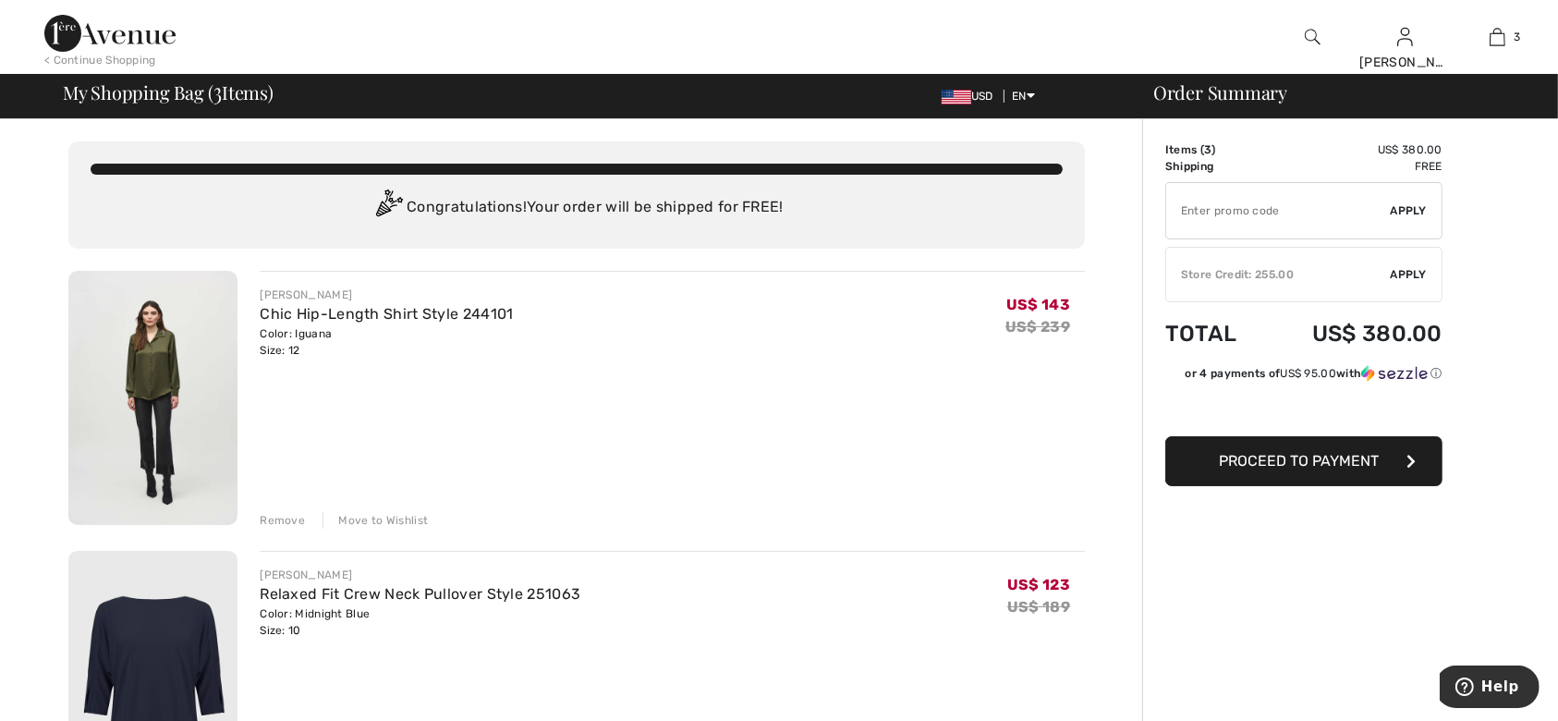
click at [1409, 283] on div "✔ Store Credit: 255.00 Apply Remove" at bounding box center [1303, 274] width 277 height 55
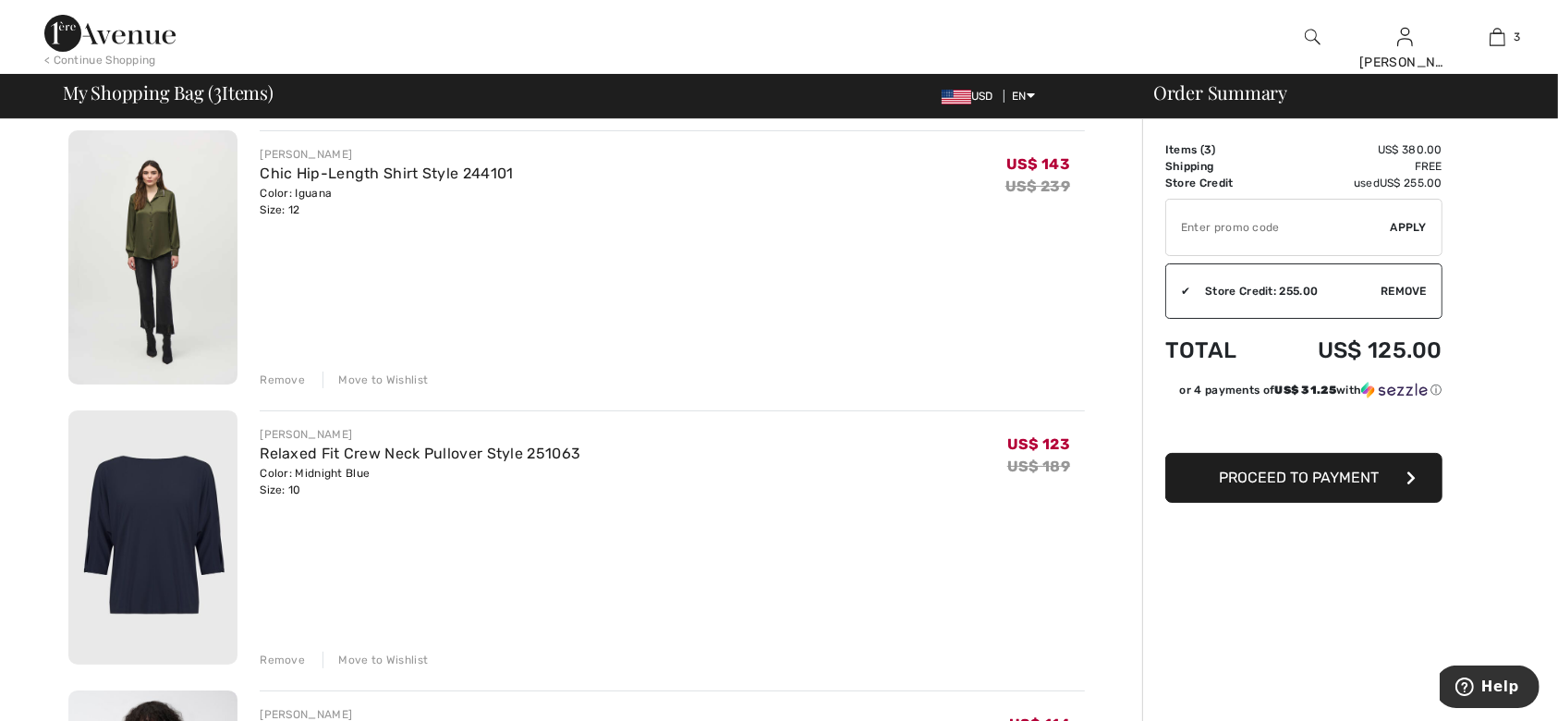
scroll to position [370, 0]
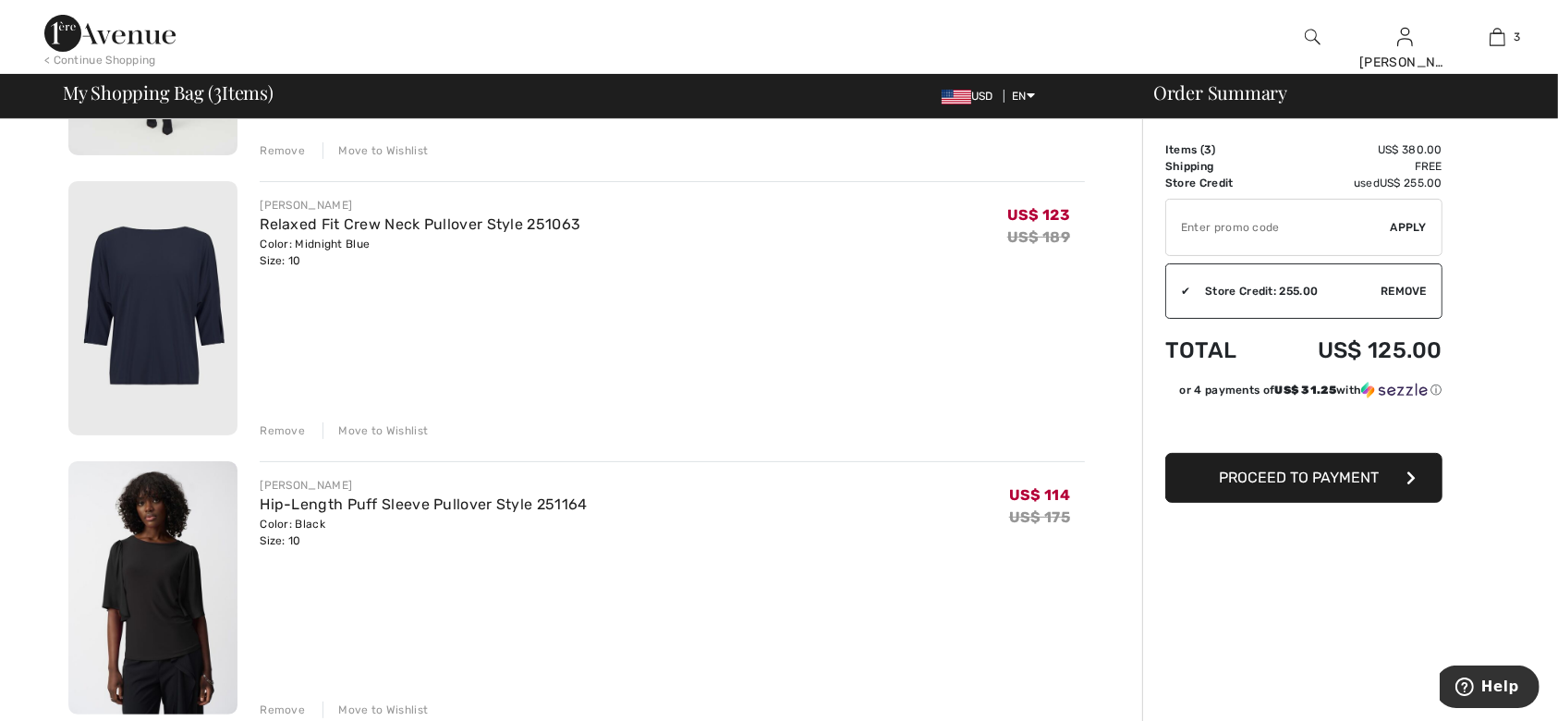
click at [1379, 484] on button "Proceed to Payment" at bounding box center [1303, 478] width 277 height 50
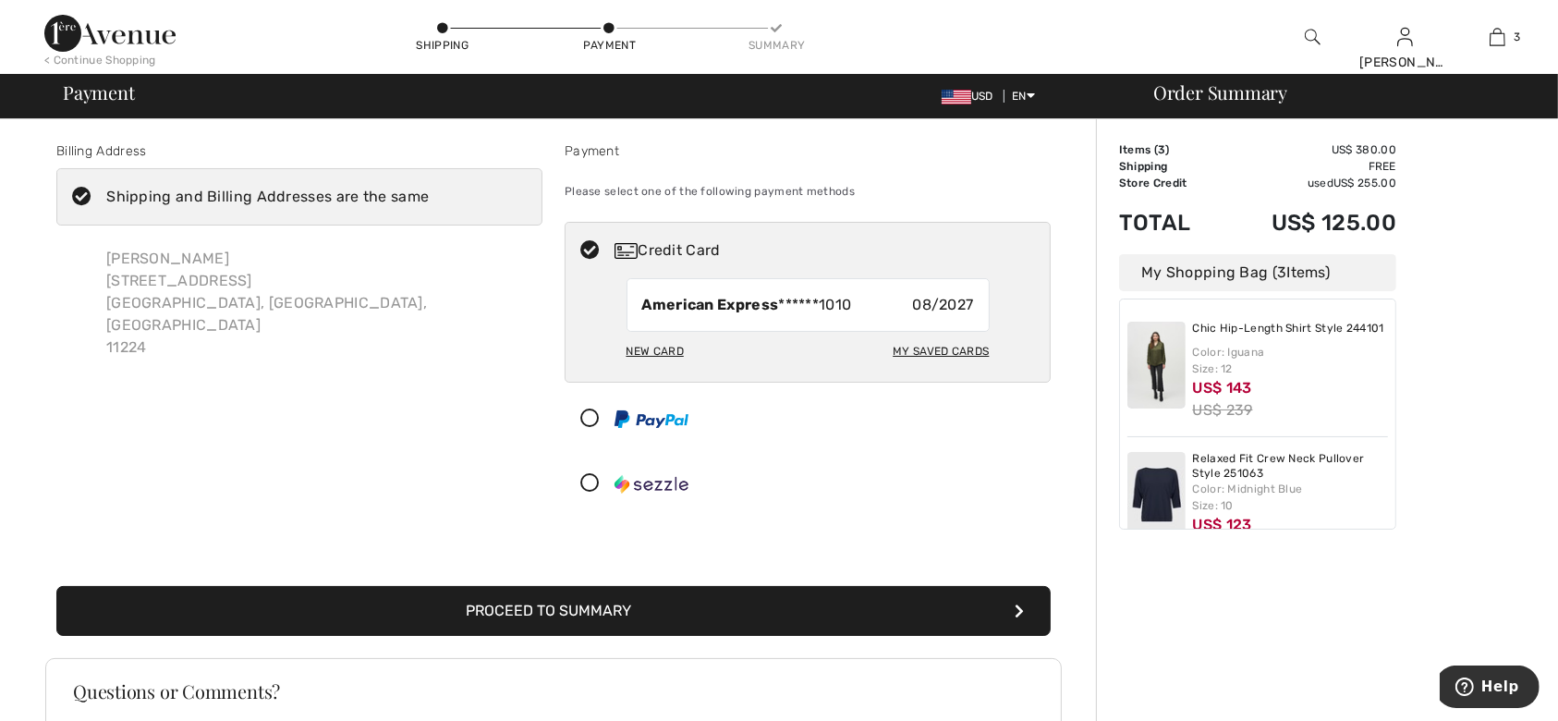
click at [516, 623] on button "Proceed to Summary" at bounding box center [553, 611] width 994 height 50
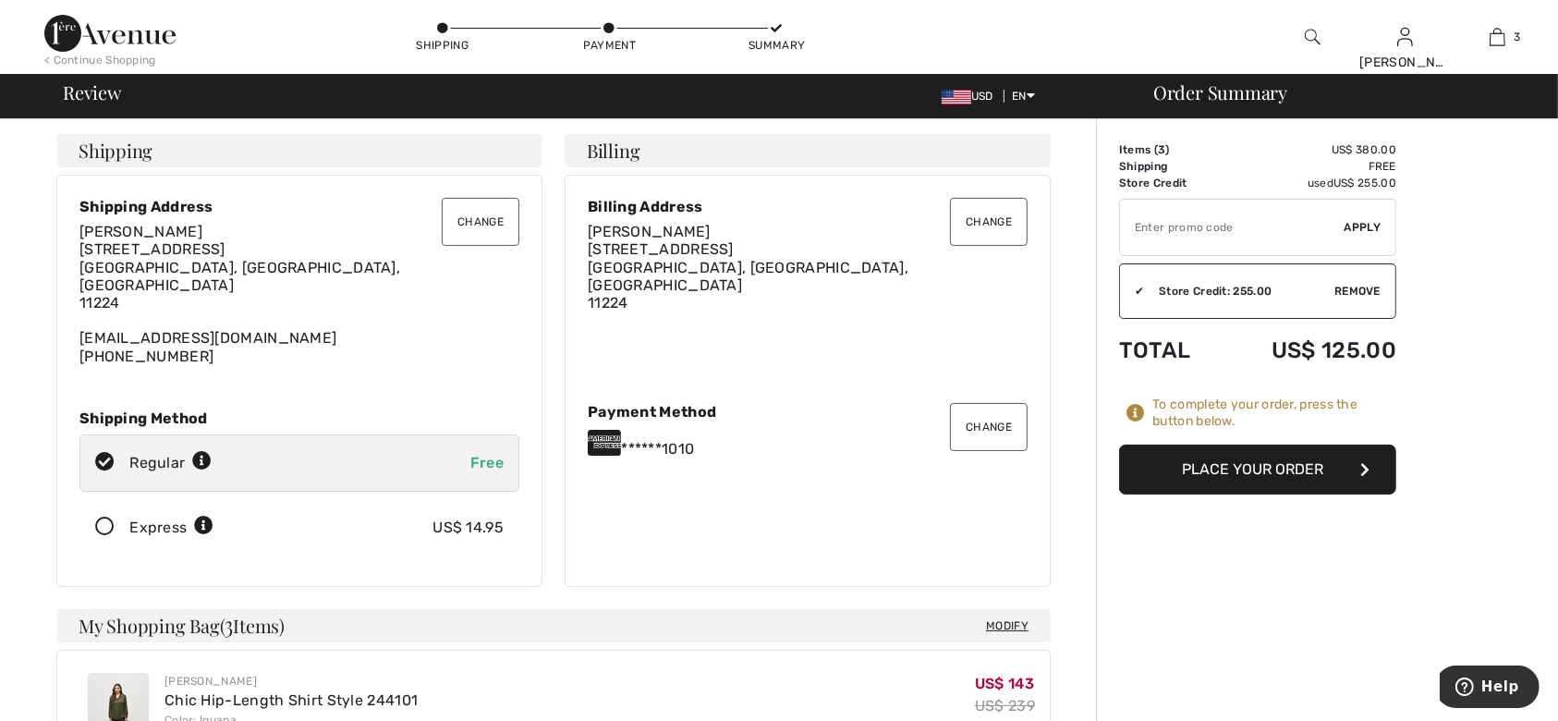
click at [1302, 482] on button "Place Your Order" at bounding box center [1257, 469] width 277 height 50
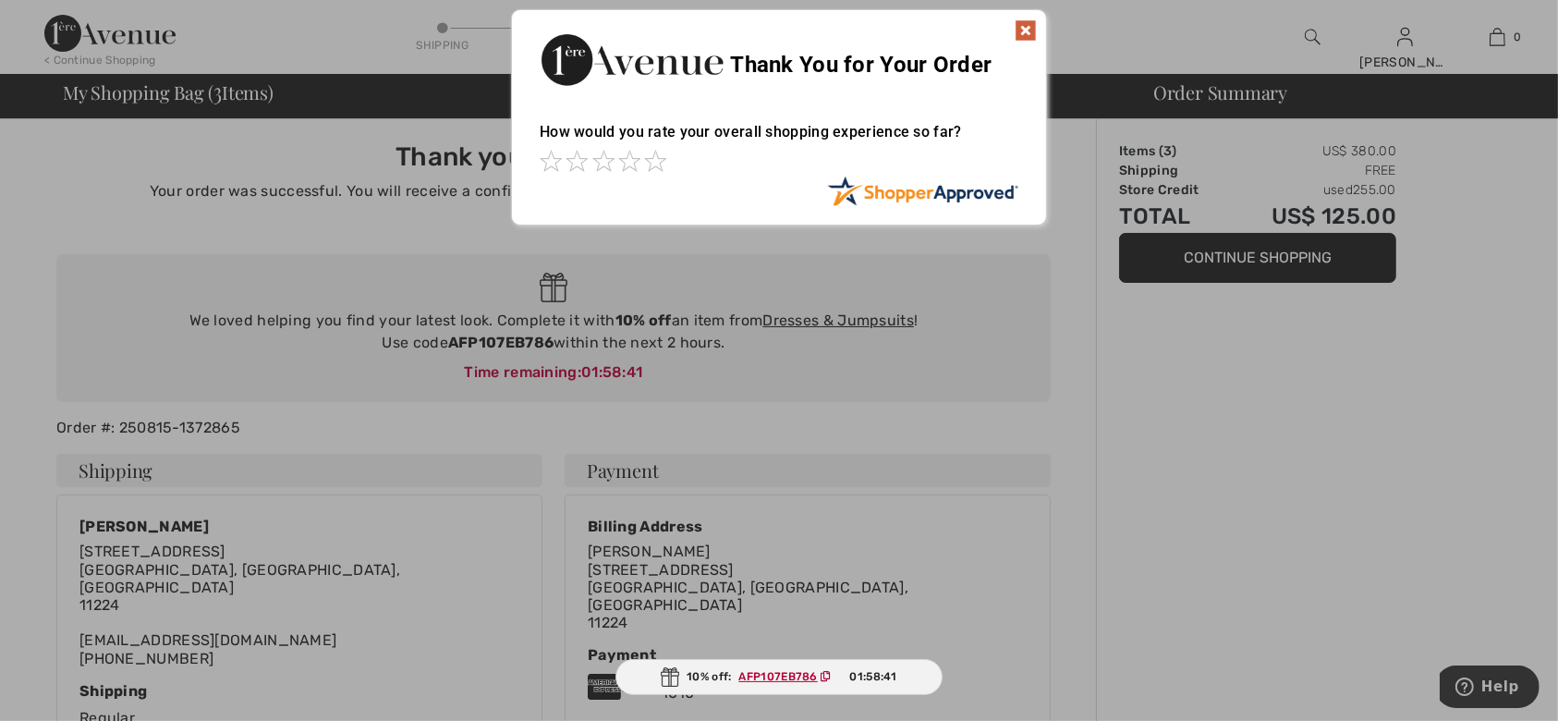
click at [1029, 24] on img at bounding box center [1025, 30] width 22 height 22
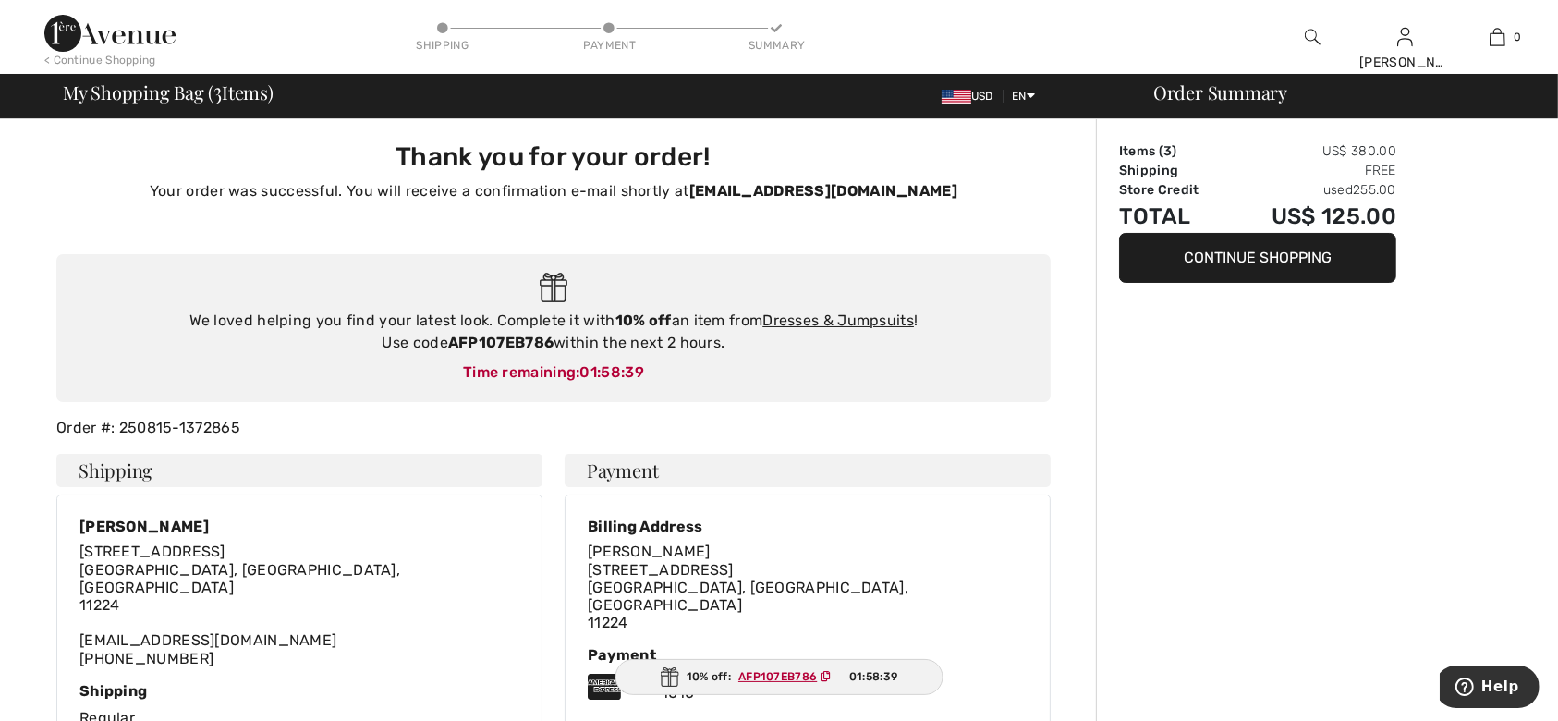
click at [1203, 264] on button "Continue Shopping" at bounding box center [1257, 258] width 277 height 50
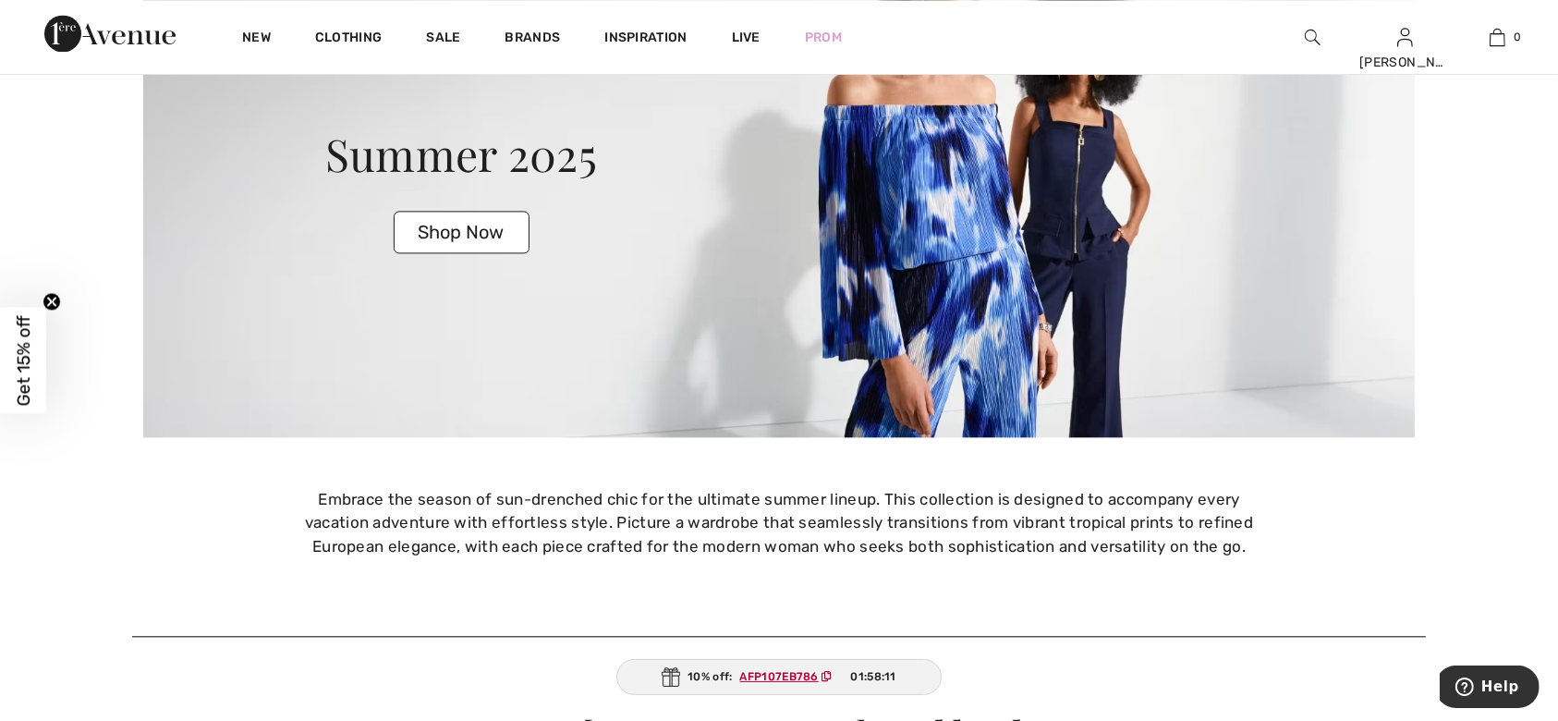
scroll to position [4065, 0]
